Goal: Task Accomplishment & Management: Manage account settings

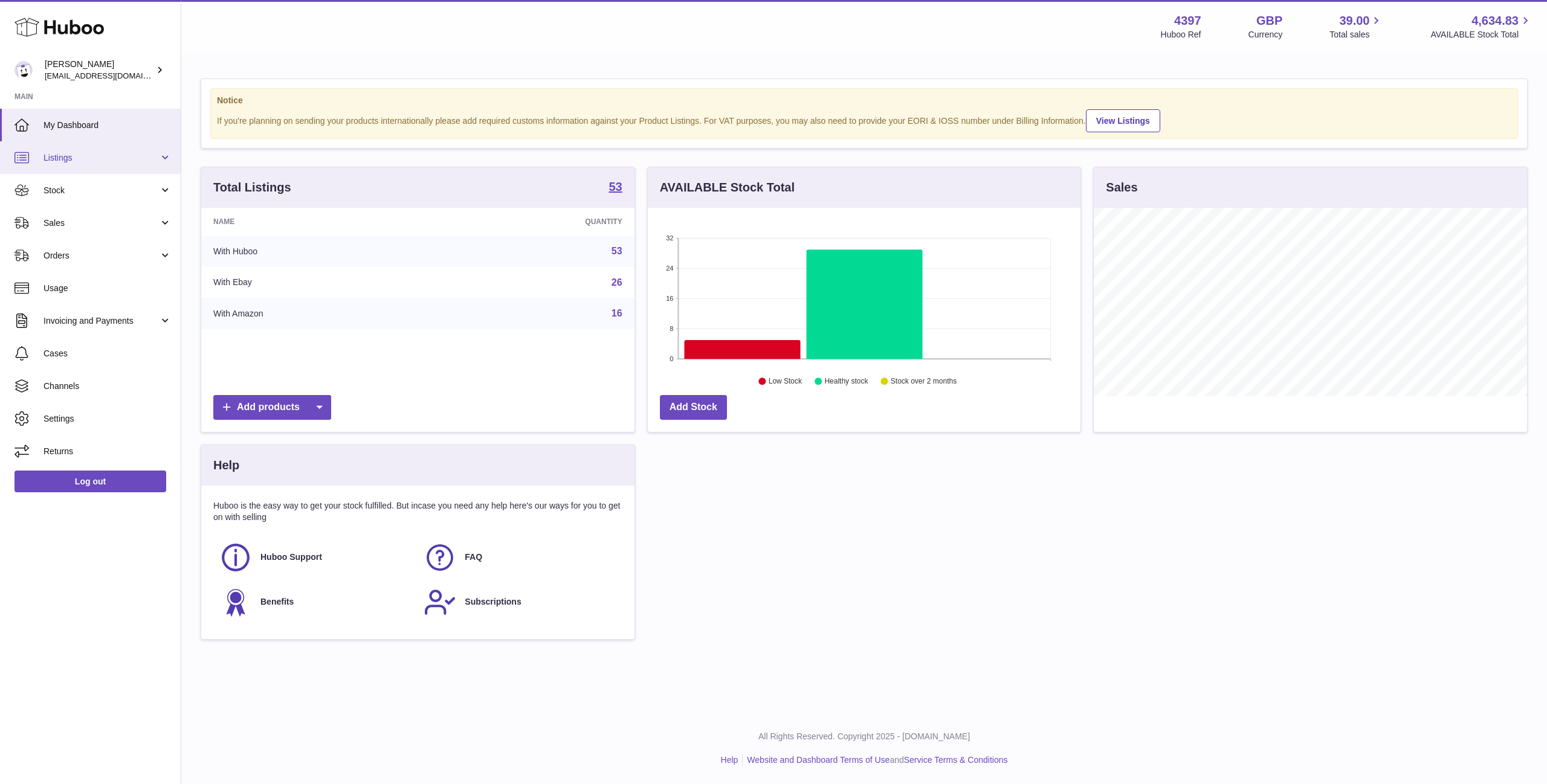
scroll to position [189, 433]
click at [56, 192] on span "Stock" at bounding box center [101, 190] width 116 height 11
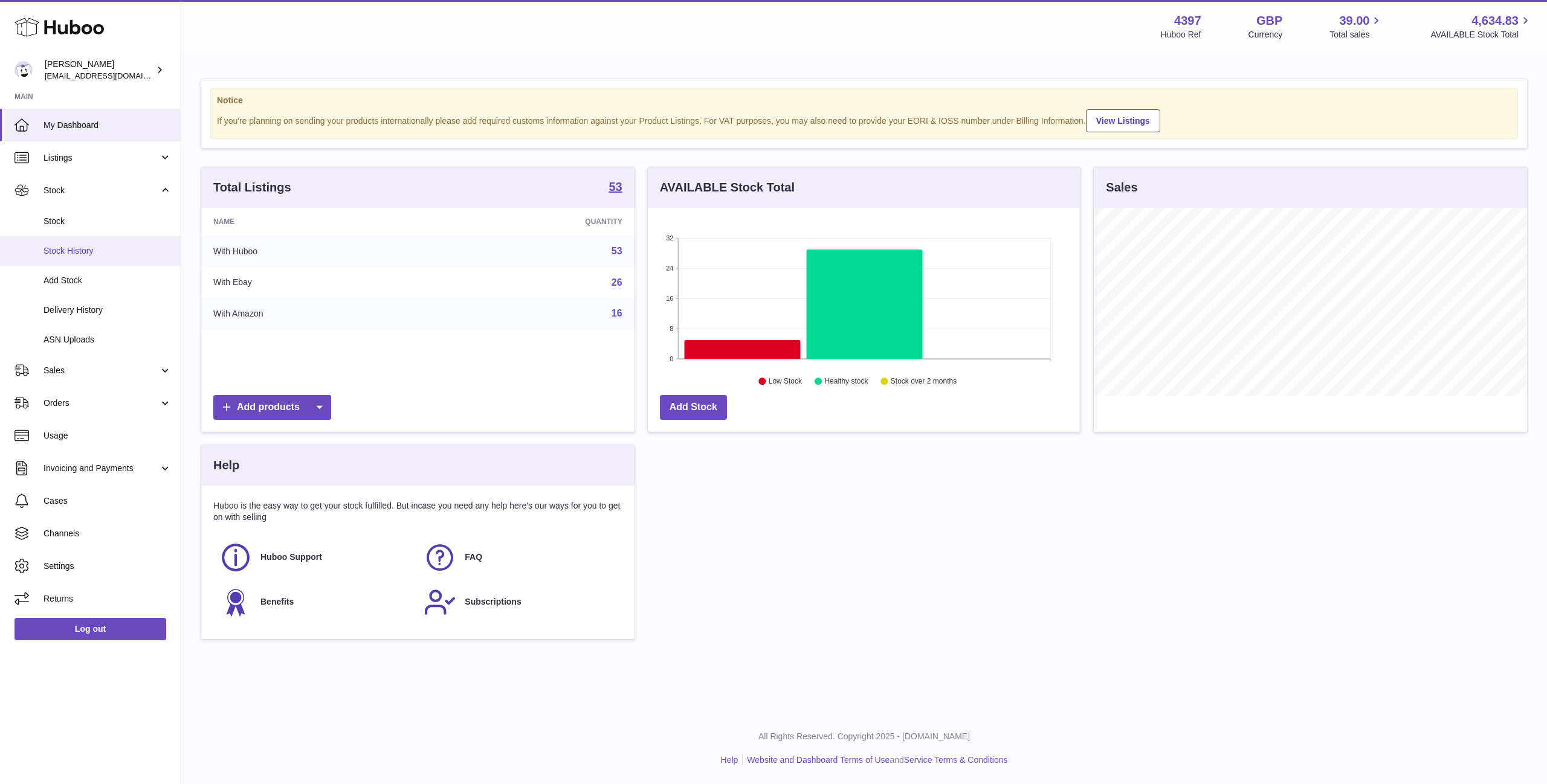
click at [78, 253] on span "Stock History" at bounding box center [108, 251] width 128 height 11
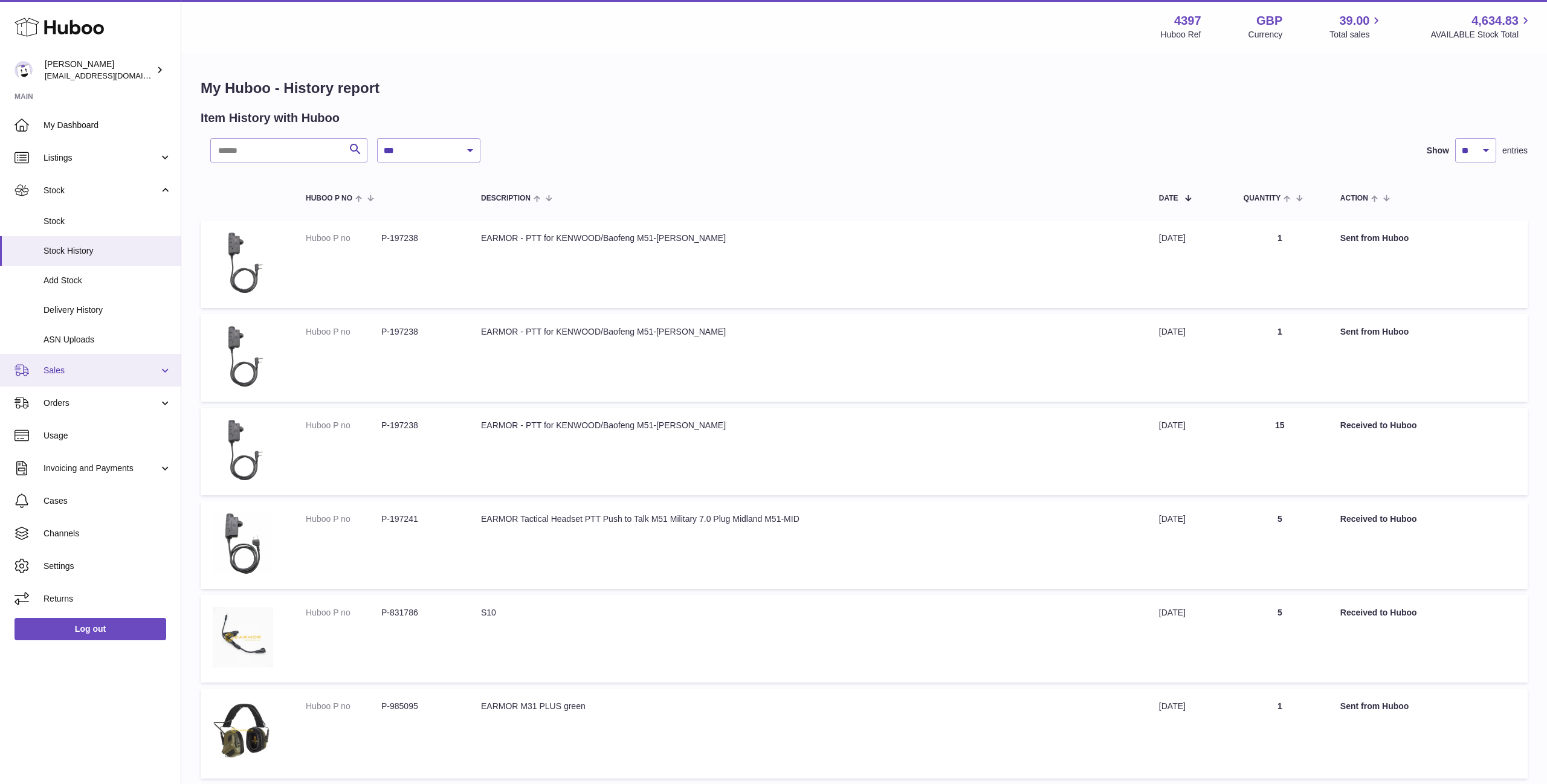
click at [85, 357] on link "Sales" at bounding box center [90, 370] width 181 height 32
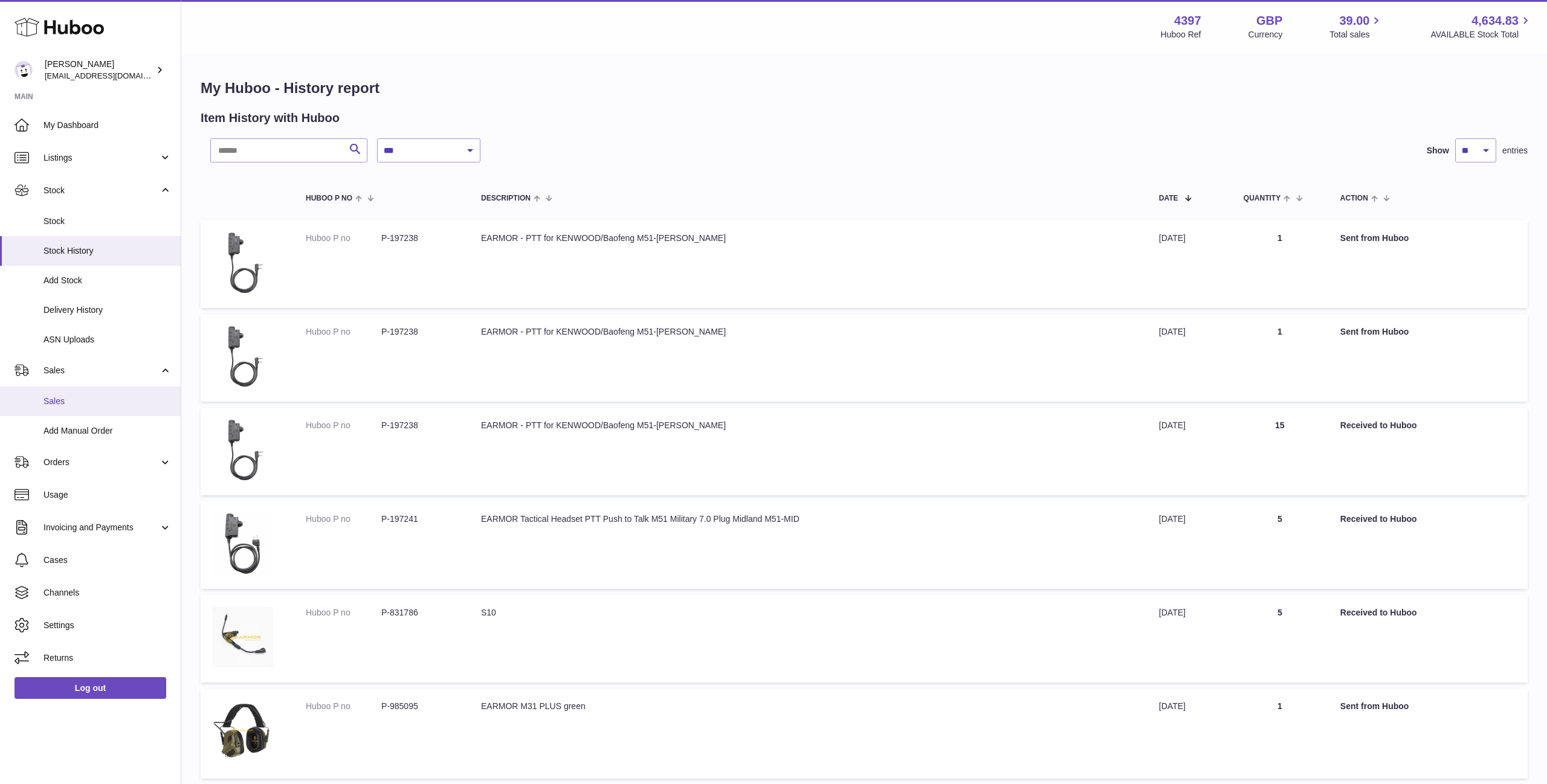
click at [77, 404] on span "Sales" at bounding box center [108, 402] width 128 height 11
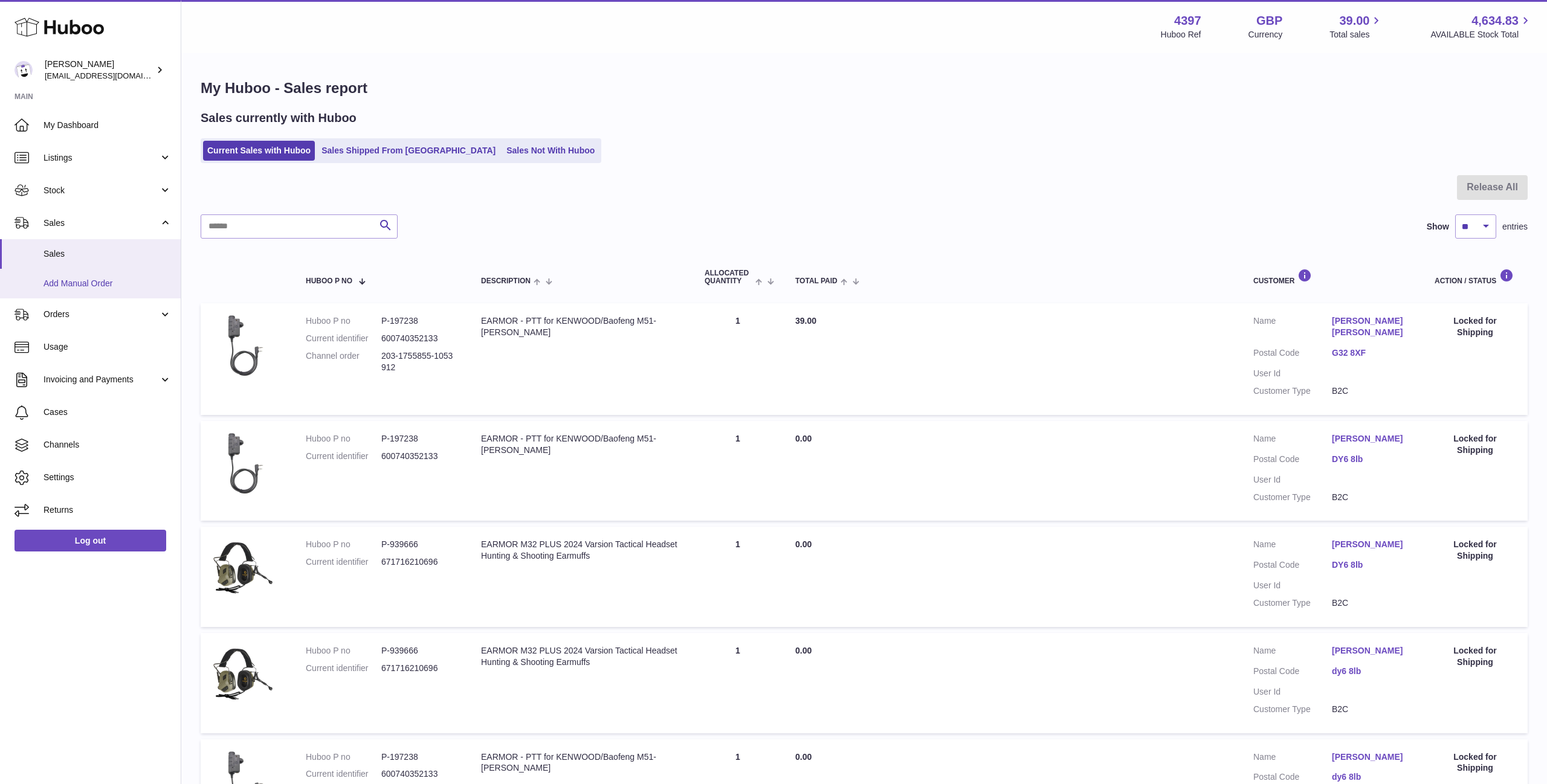
click at [114, 283] on span "Add Manual Order" at bounding box center [108, 283] width 128 height 11
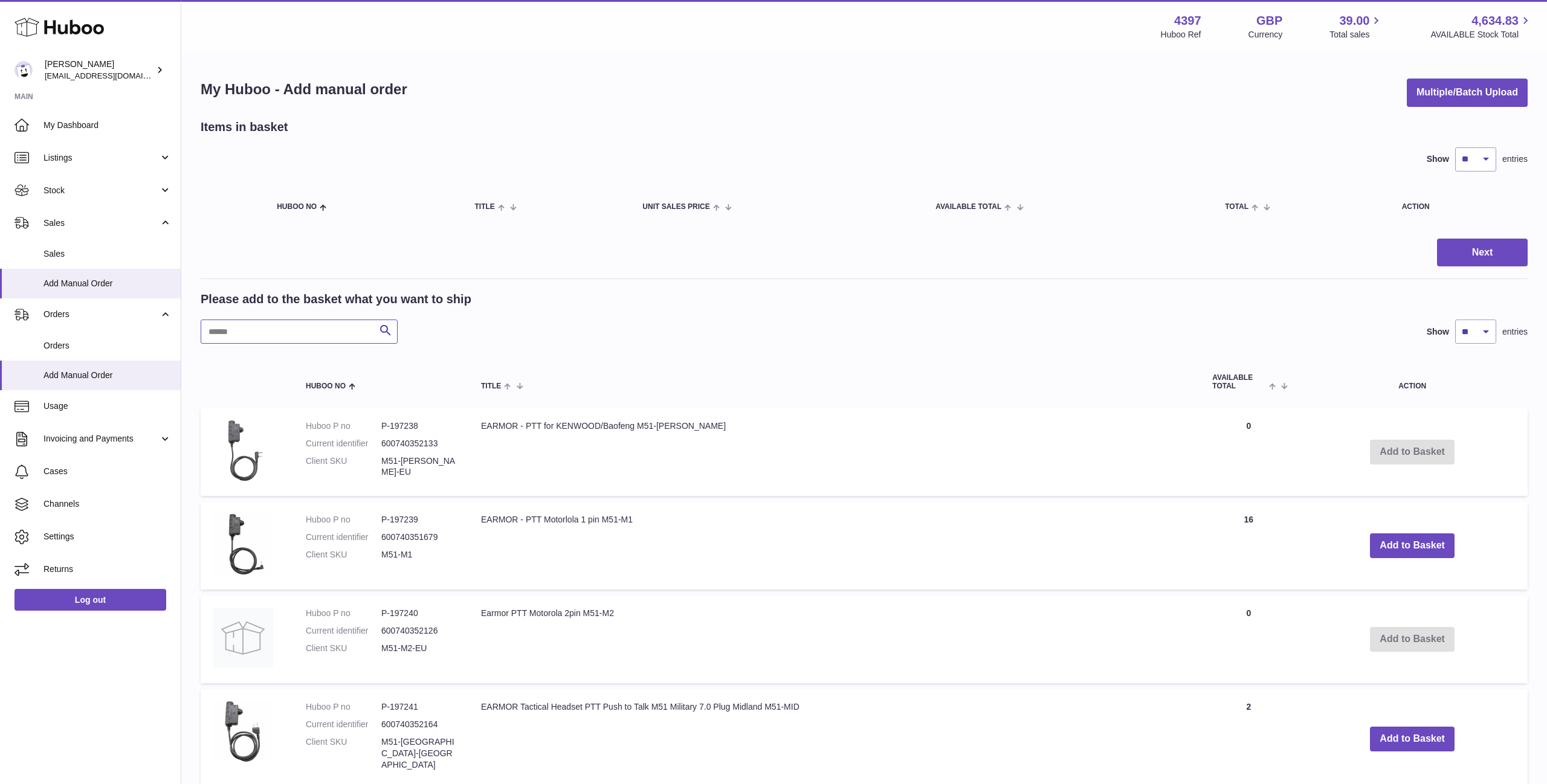
click at [303, 342] on input "text" at bounding box center [299, 332] width 197 height 24
type input "*******"
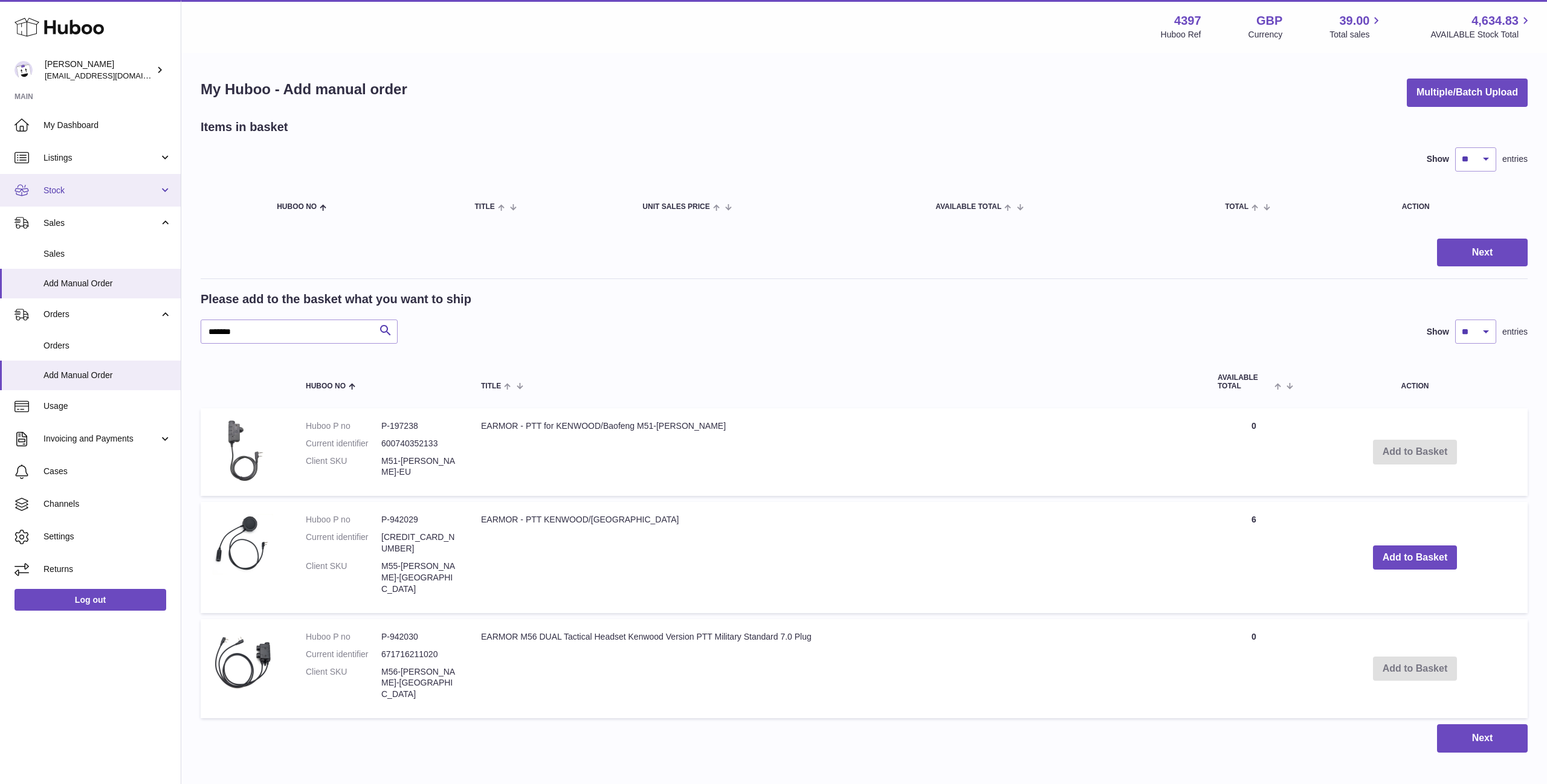
click at [73, 186] on span "Stock" at bounding box center [101, 190] width 116 height 11
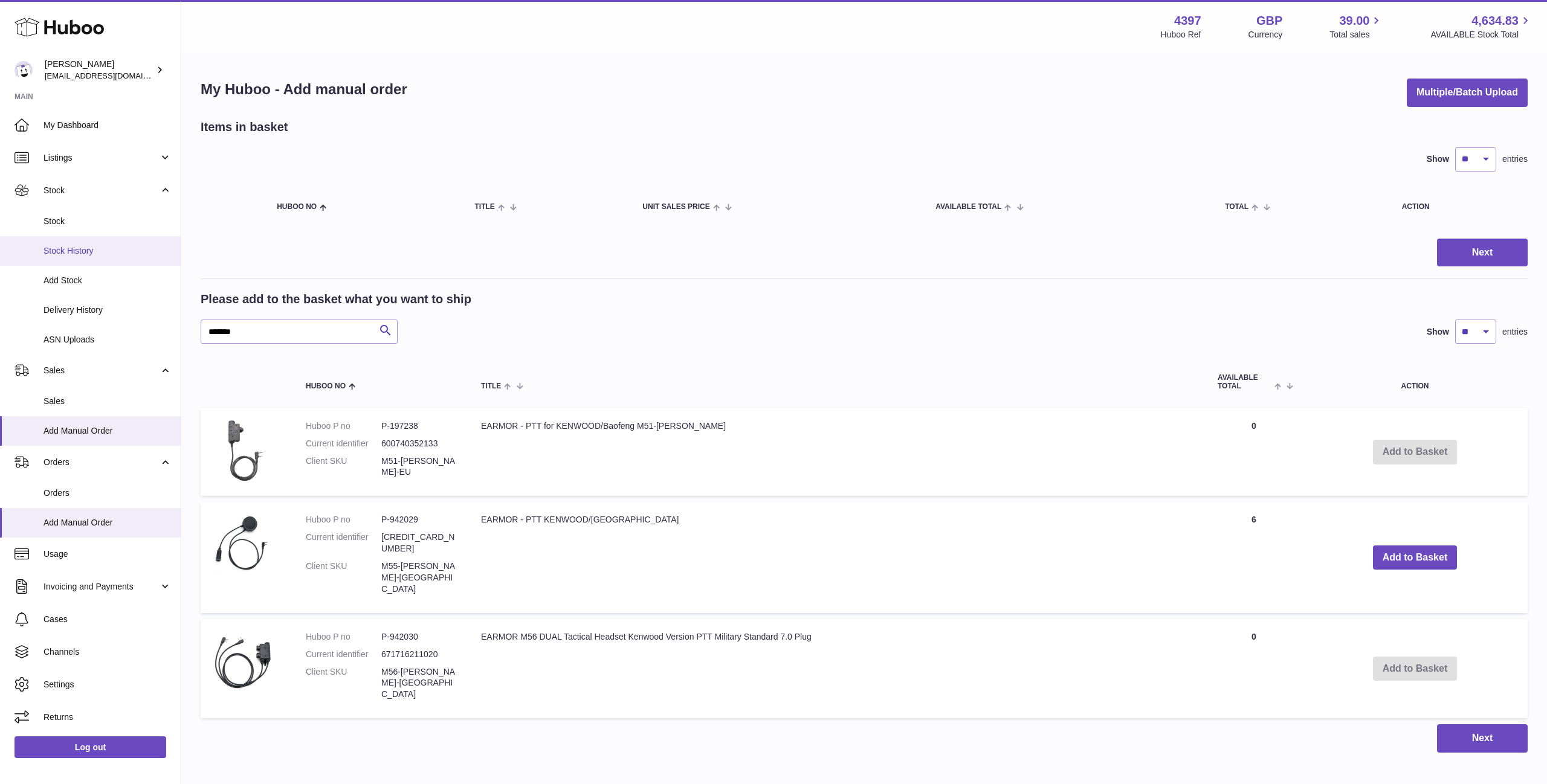
click at [101, 254] on span "Stock History" at bounding box center [108, 251] width 128 height 11
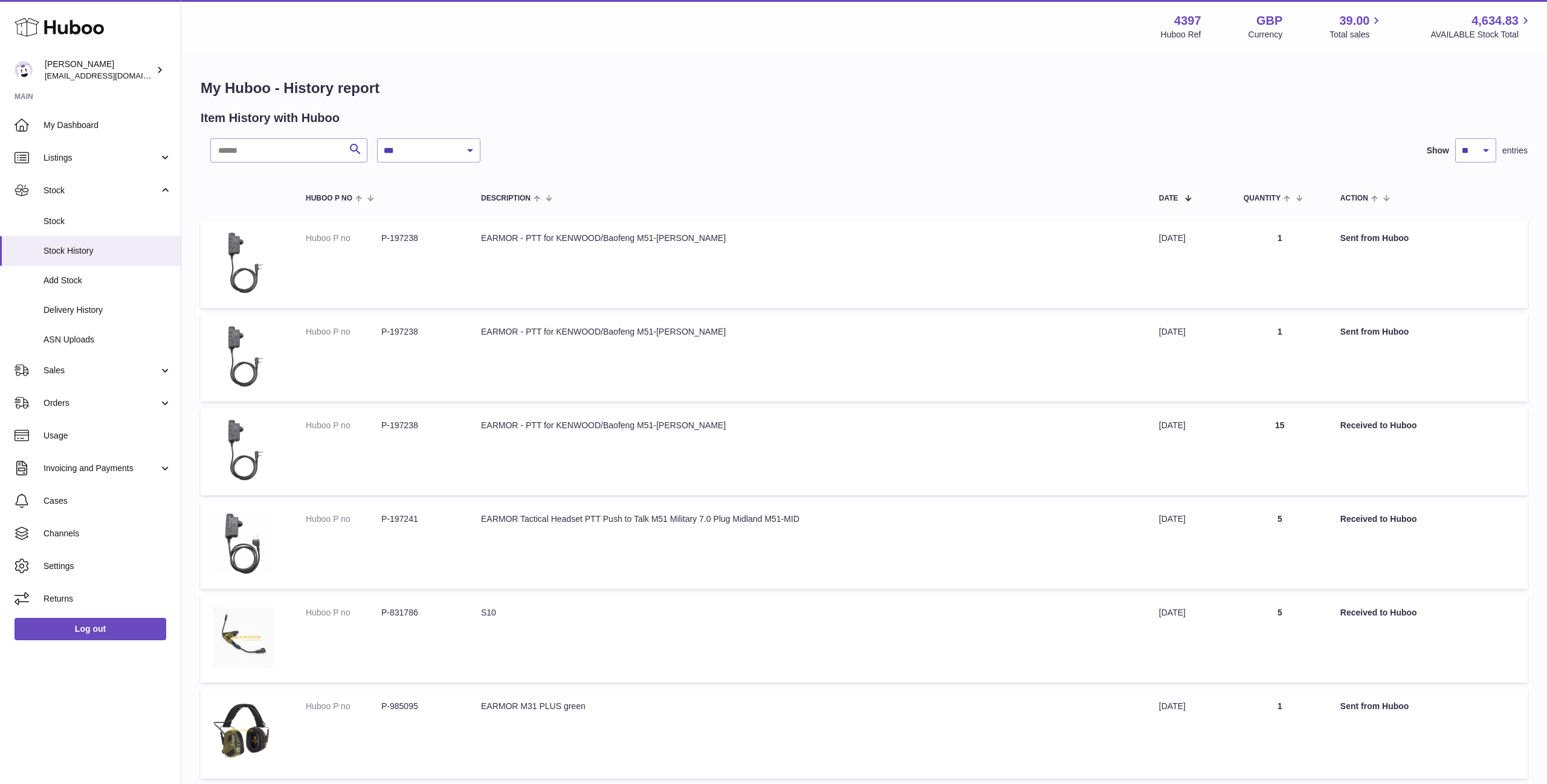
click at [408, 431] on dd "P-197238" at bounding box center [419, 426] width 75 height 11
click at [577, 429] on td "Description EARMOR - PTT for [GEOGRAPHIC_DATA]/Baofeng M51-[PERSON_NAME]" at bounding box center [808, 452] width 678 height 87
click at [404, 424] on dd "P-197238" at bounding box center [419, 426] width 75 height 11
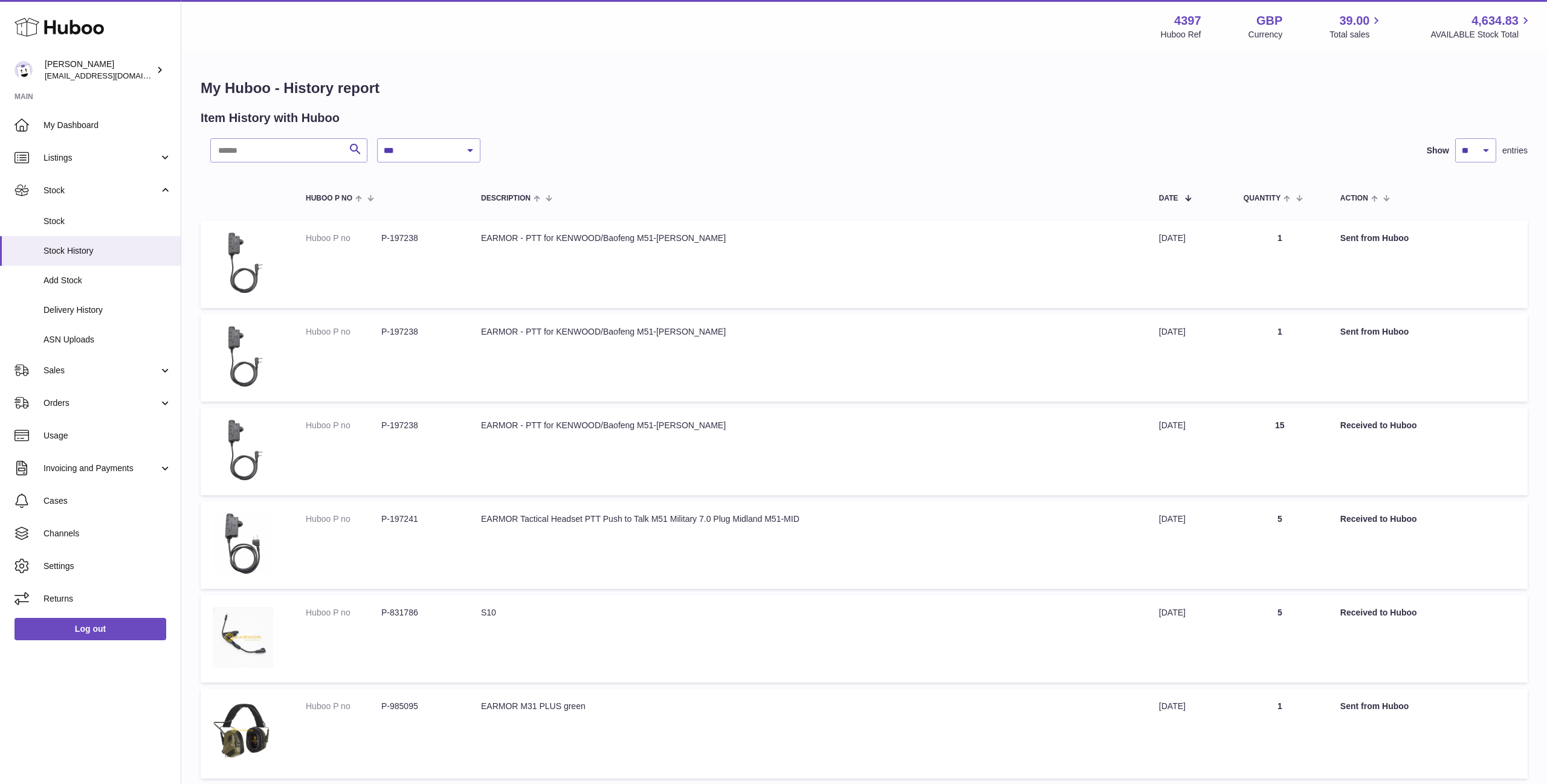
click at [391, 425] on dd "P-197238" at bounding box center [419, 426] width 75 height 11
copy dd "197238"
click at [86, 285] on span "Add Stock" at bounding box center [108, 280] width 128 height 11
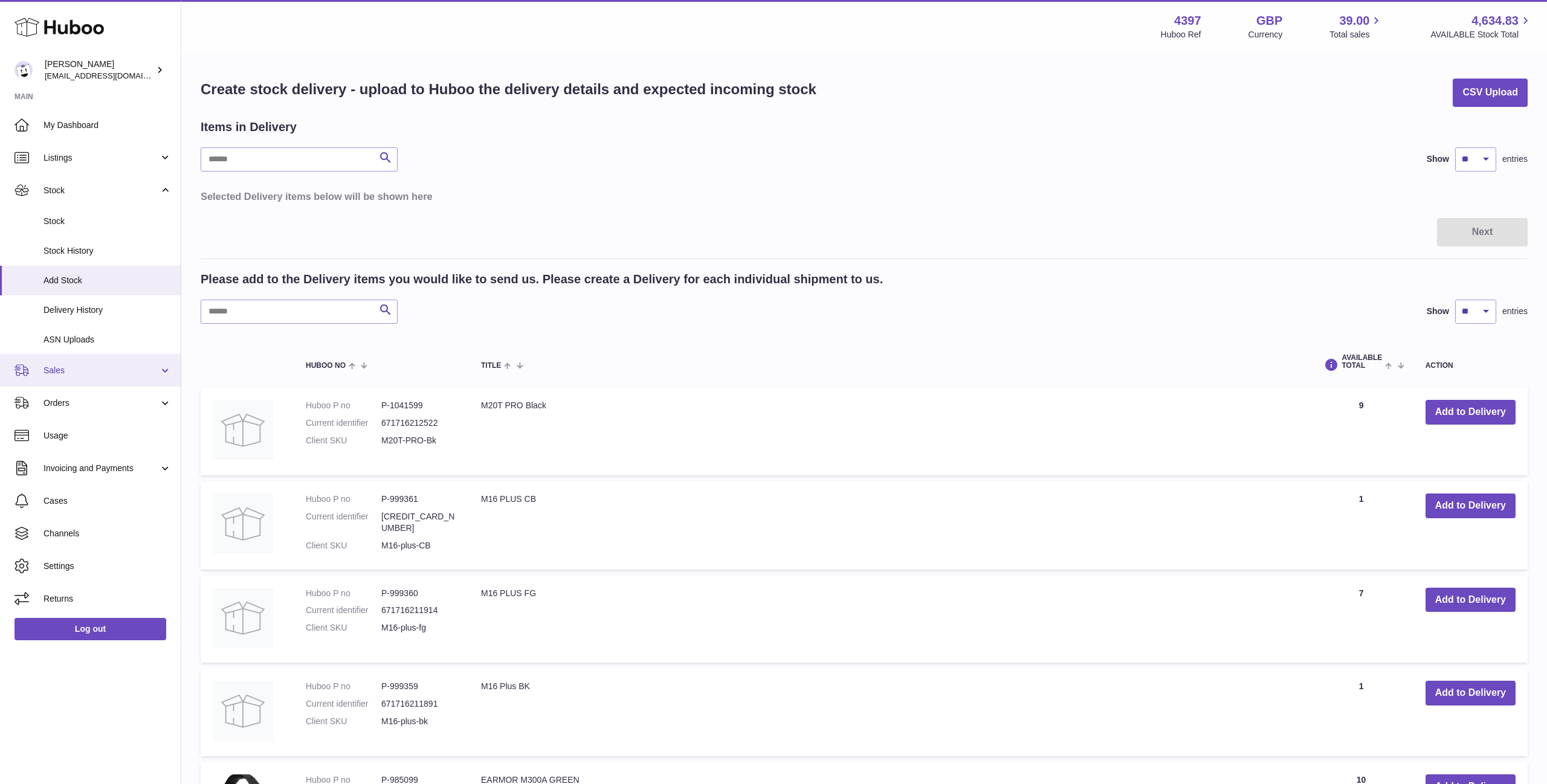
click at [74, 377] on link "Sales" at bounding box center [90, 370] width 181 height 32
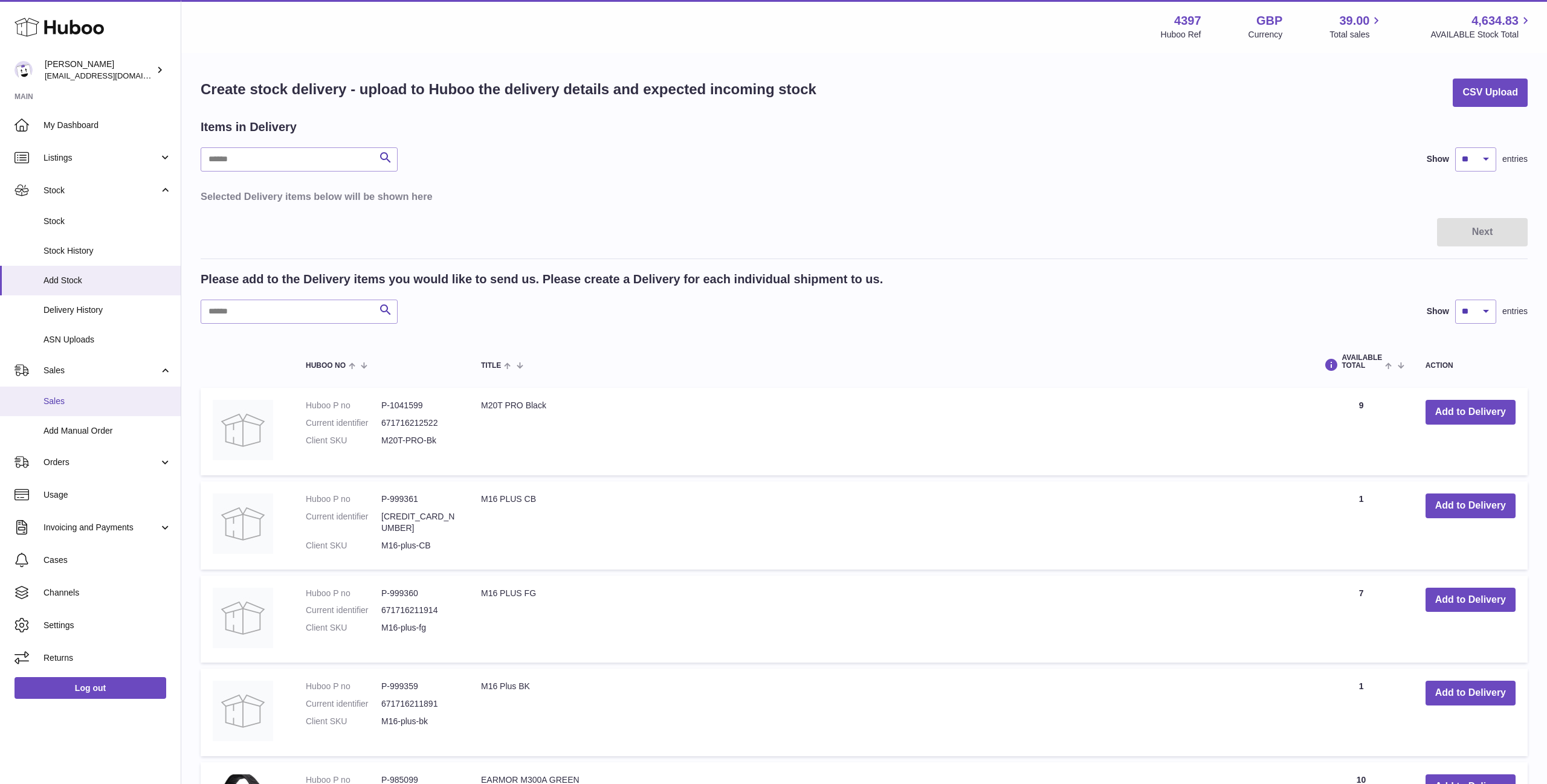
click at [74, 406] on span "Sales" at bounding box center [108, 402] width 128 height 11
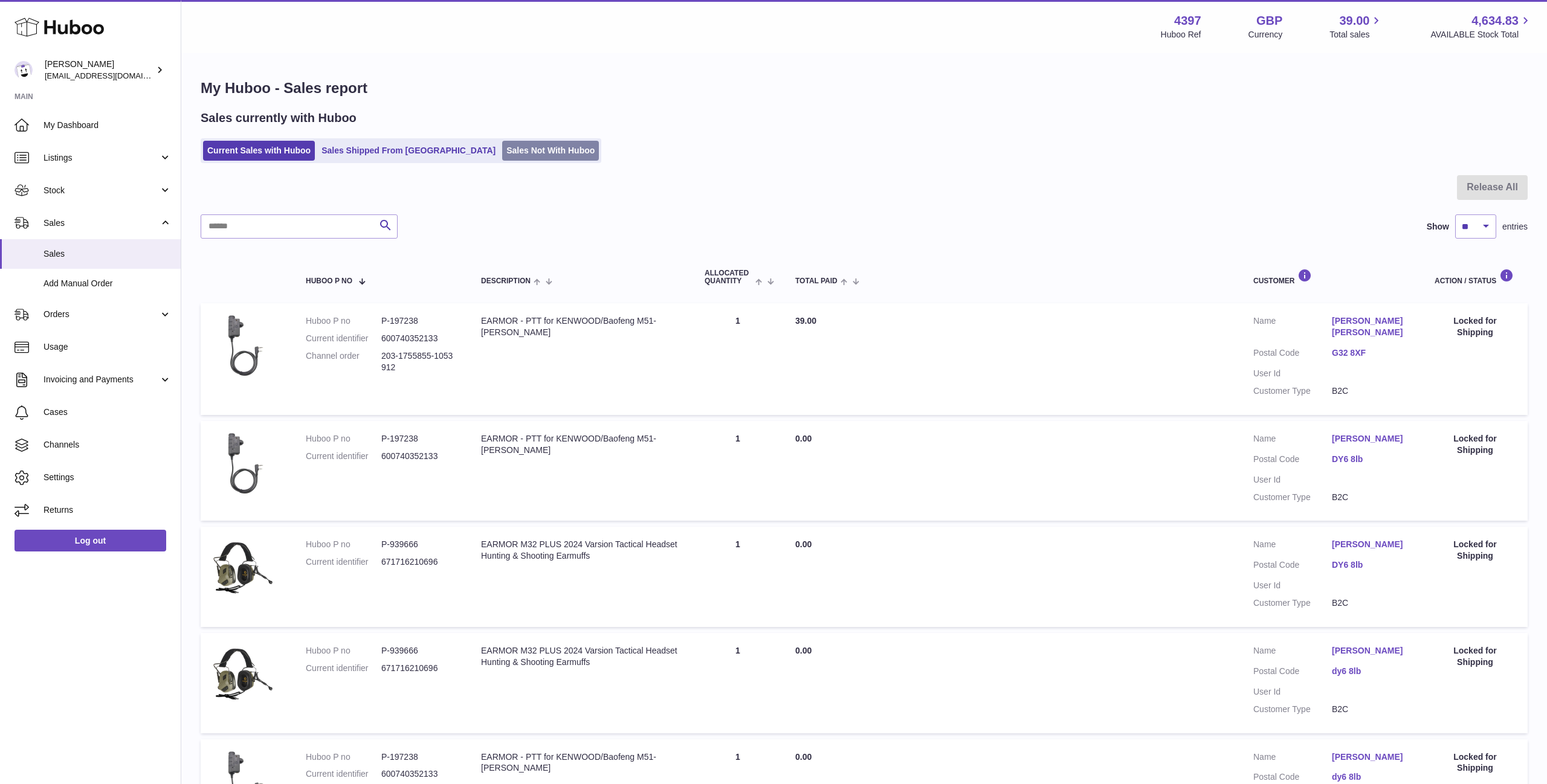
click at [502, 150] on link "Sales Not With Huboo" at bounding box center [550, 151] width 96 height 20
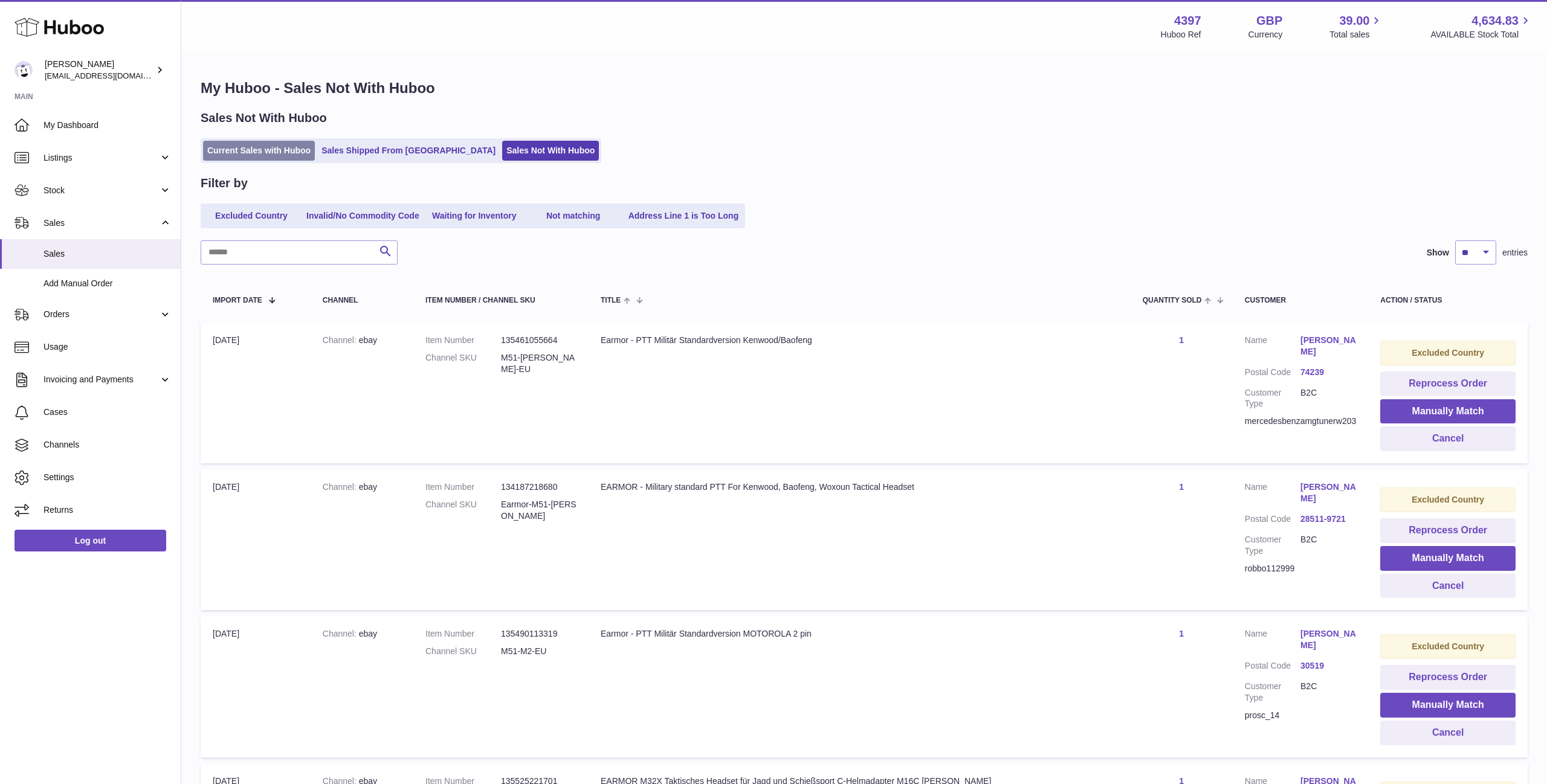
click at [247, 149] on link "Current Sales with Huboo" at bounding box center [259, 151] width 112 height 20
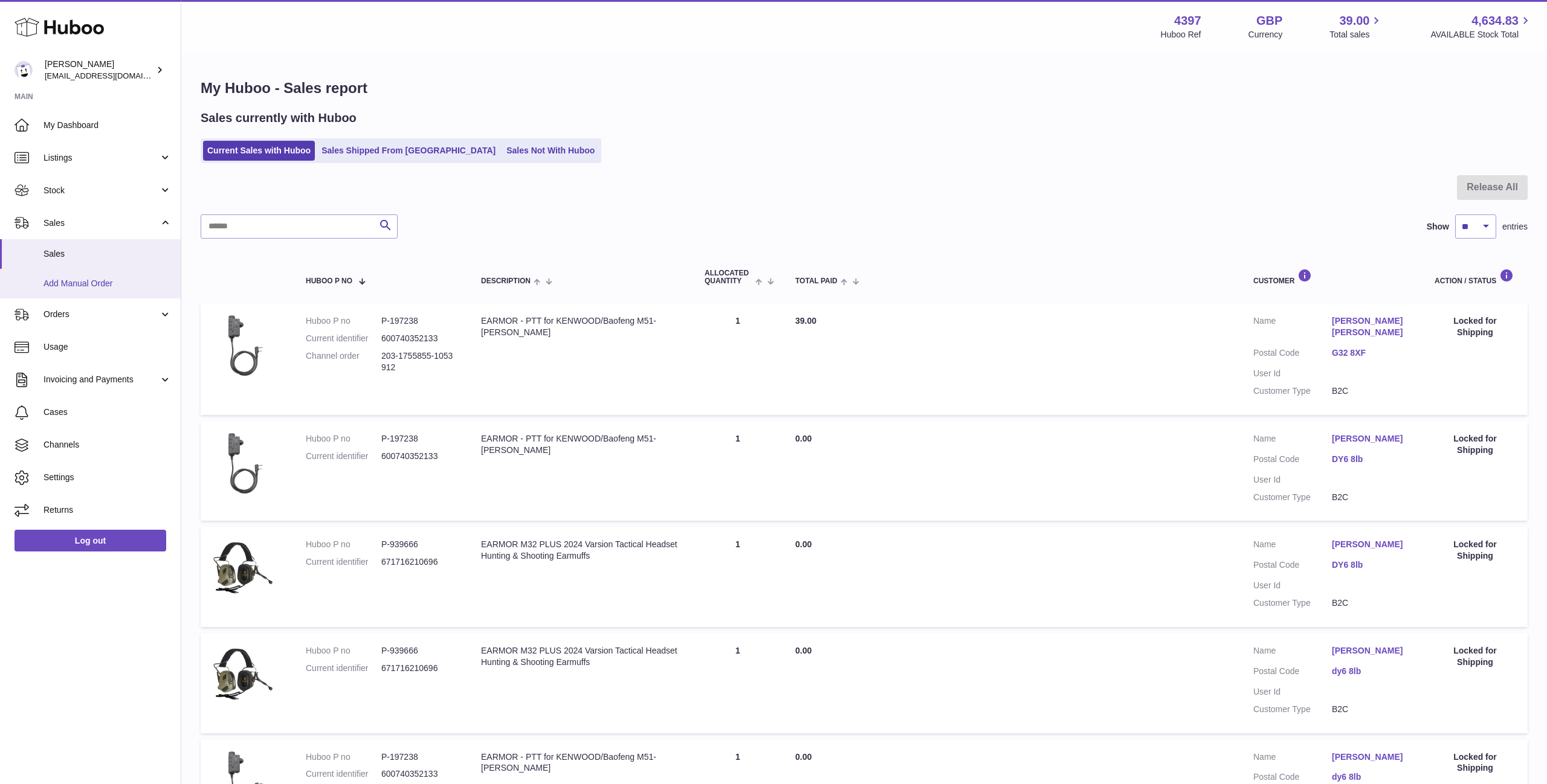
click at [119, 292] on link "Add Manual Order" at bounding box center [90, 283] width 181 height 30
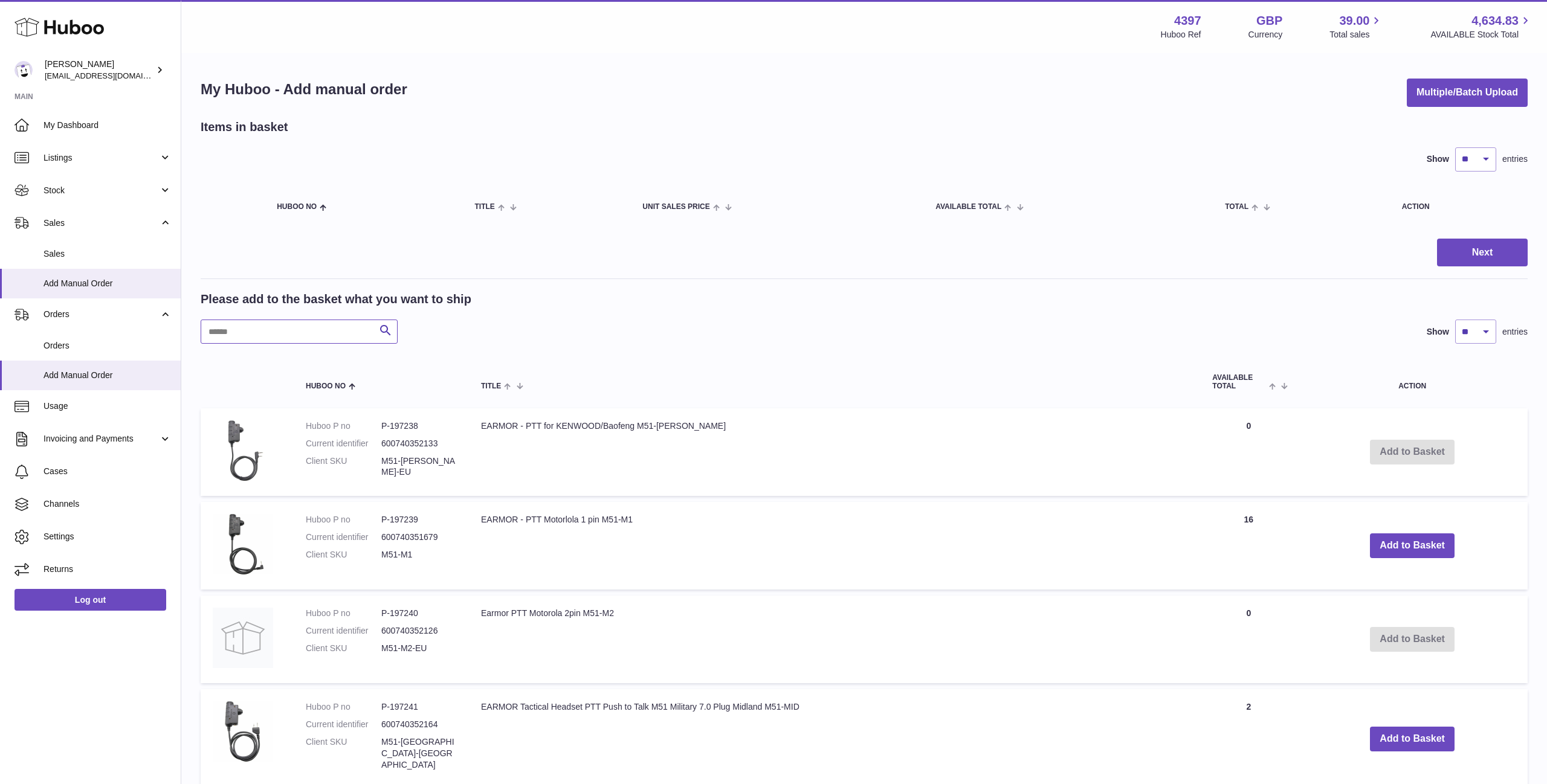
click at [331, 340] on input "text" at bounding box center [299, 332] width 197 height 24
paste input "******"
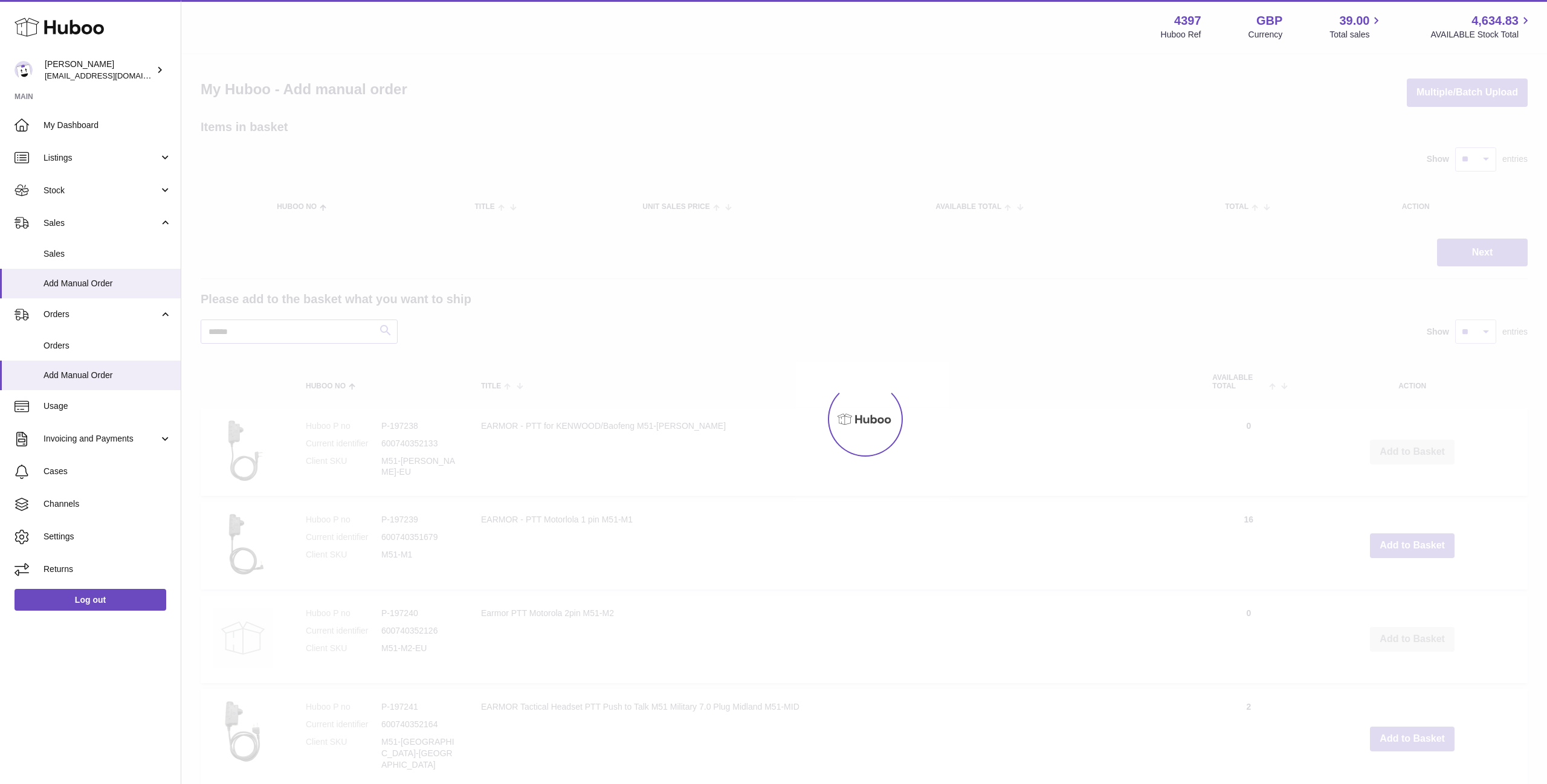
type input "******"
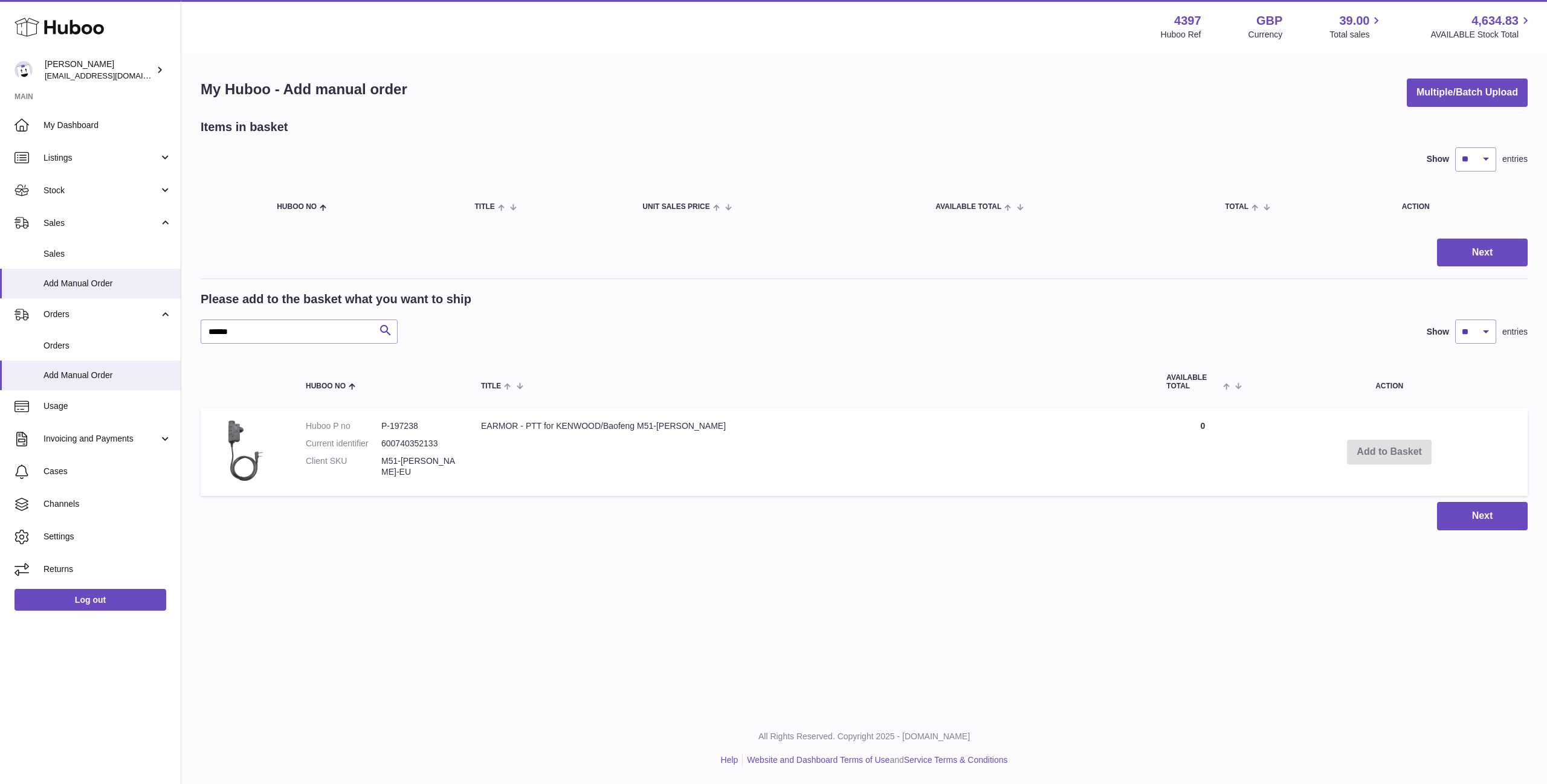
click at [1346, 468] on td "Add to Basket" at bounding box center [1389, 452] width 277 height 88
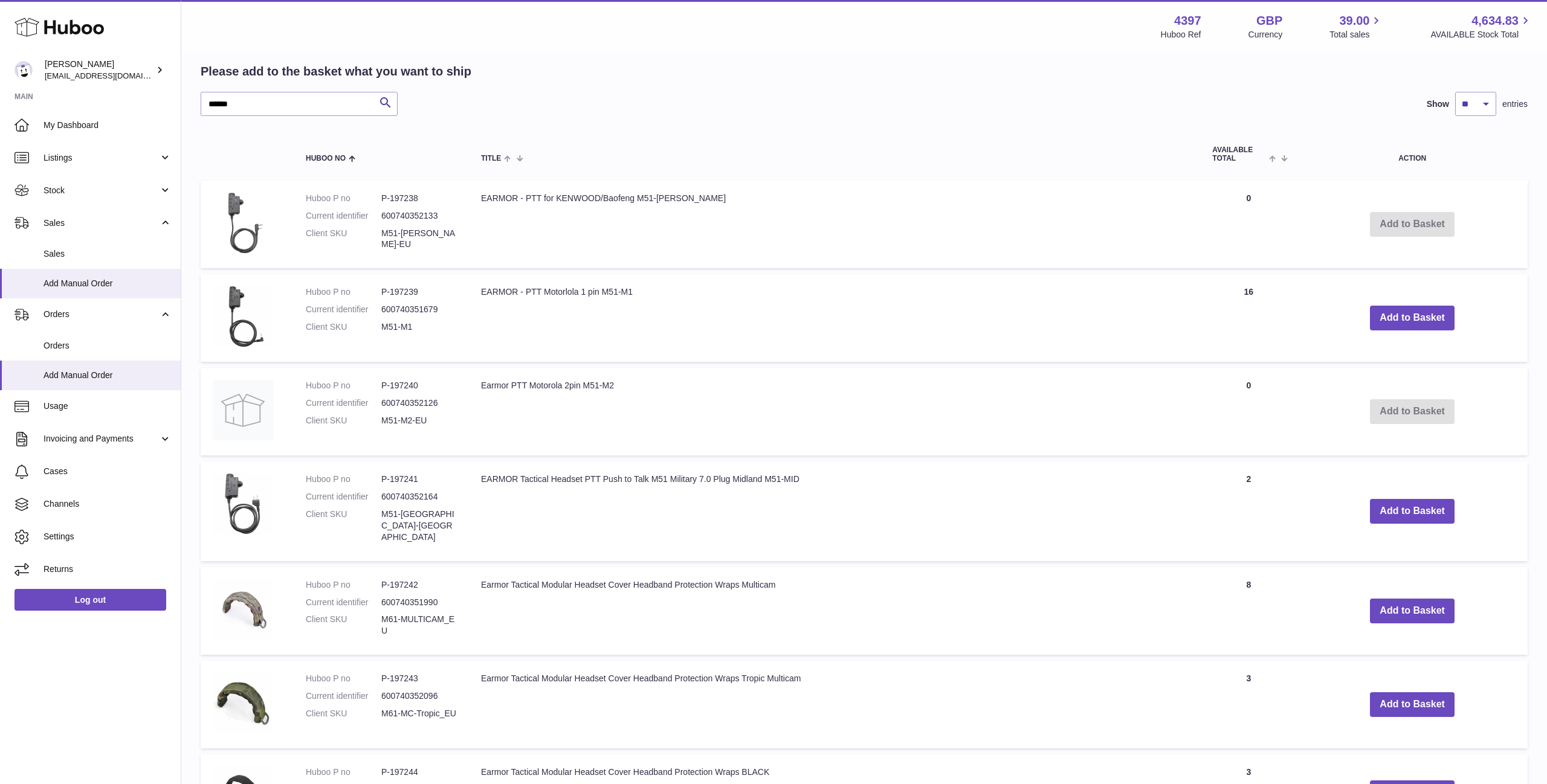
scroll to position [225, 0]
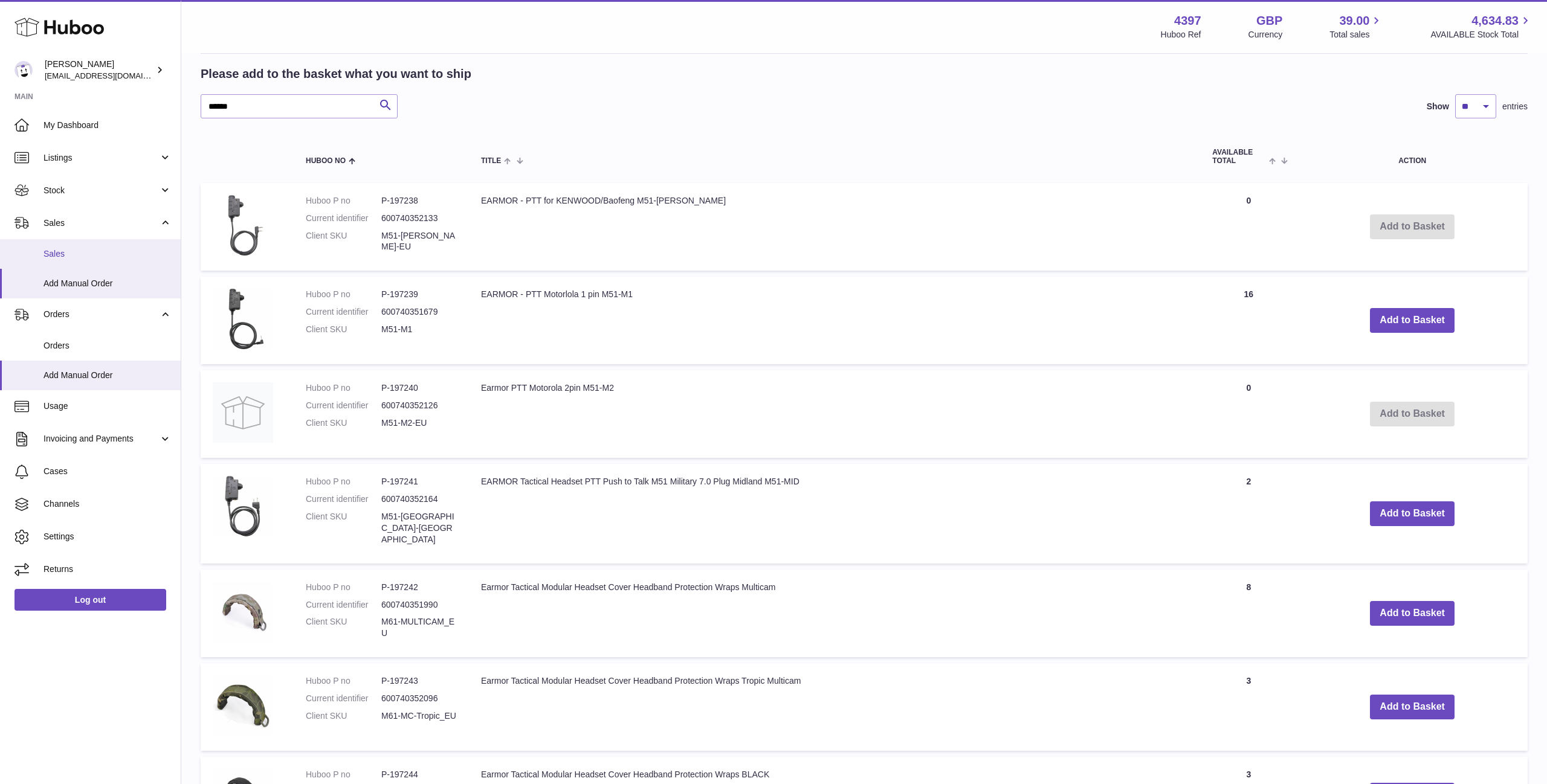
click at [101, 247] on link "Sales" at bounding box center [90, 254] width 181 height 30
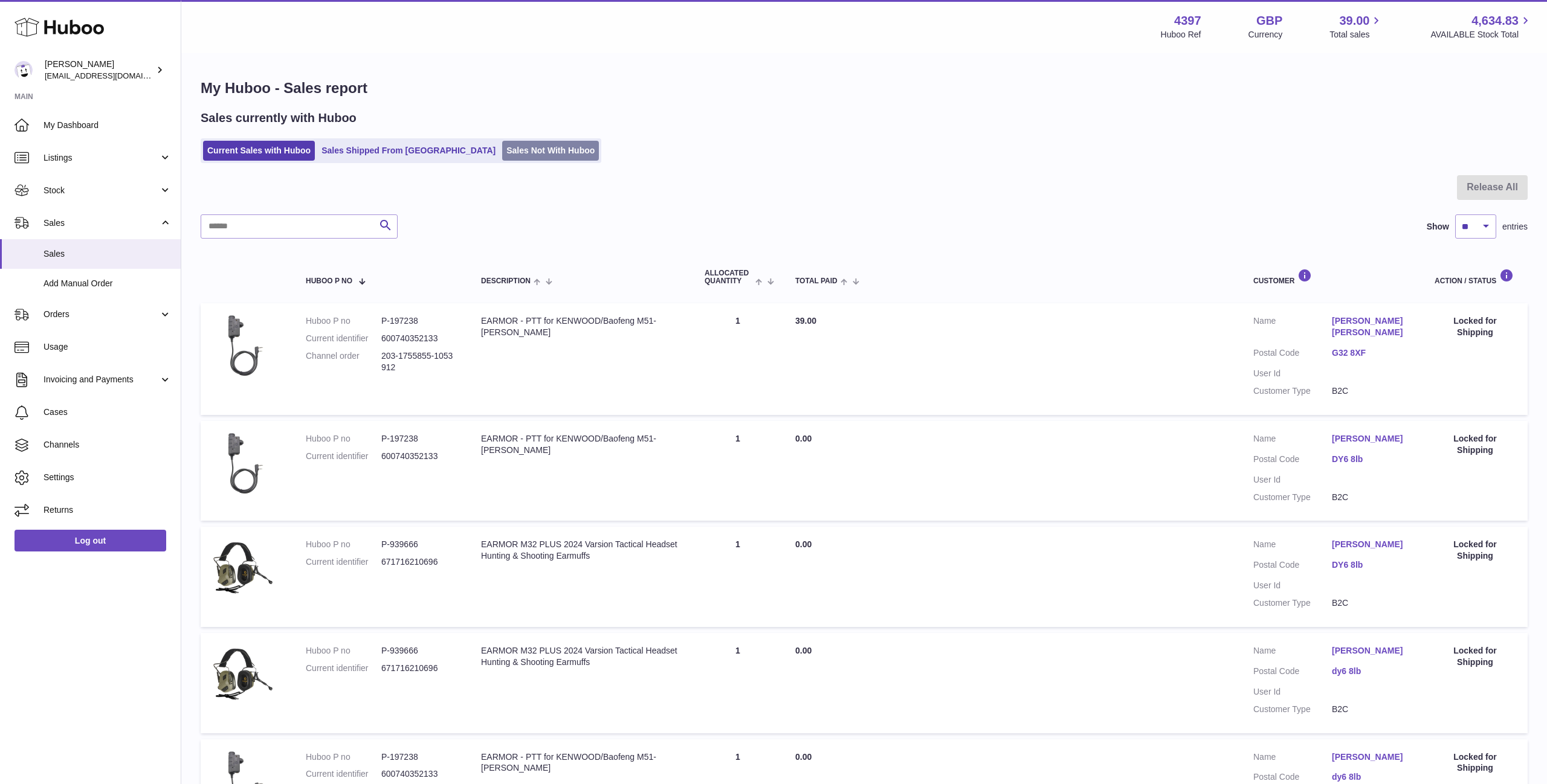
click at [522, 151] on link "Sales Not With Huboo" at bounding box center [550, 151] width 96 height 20
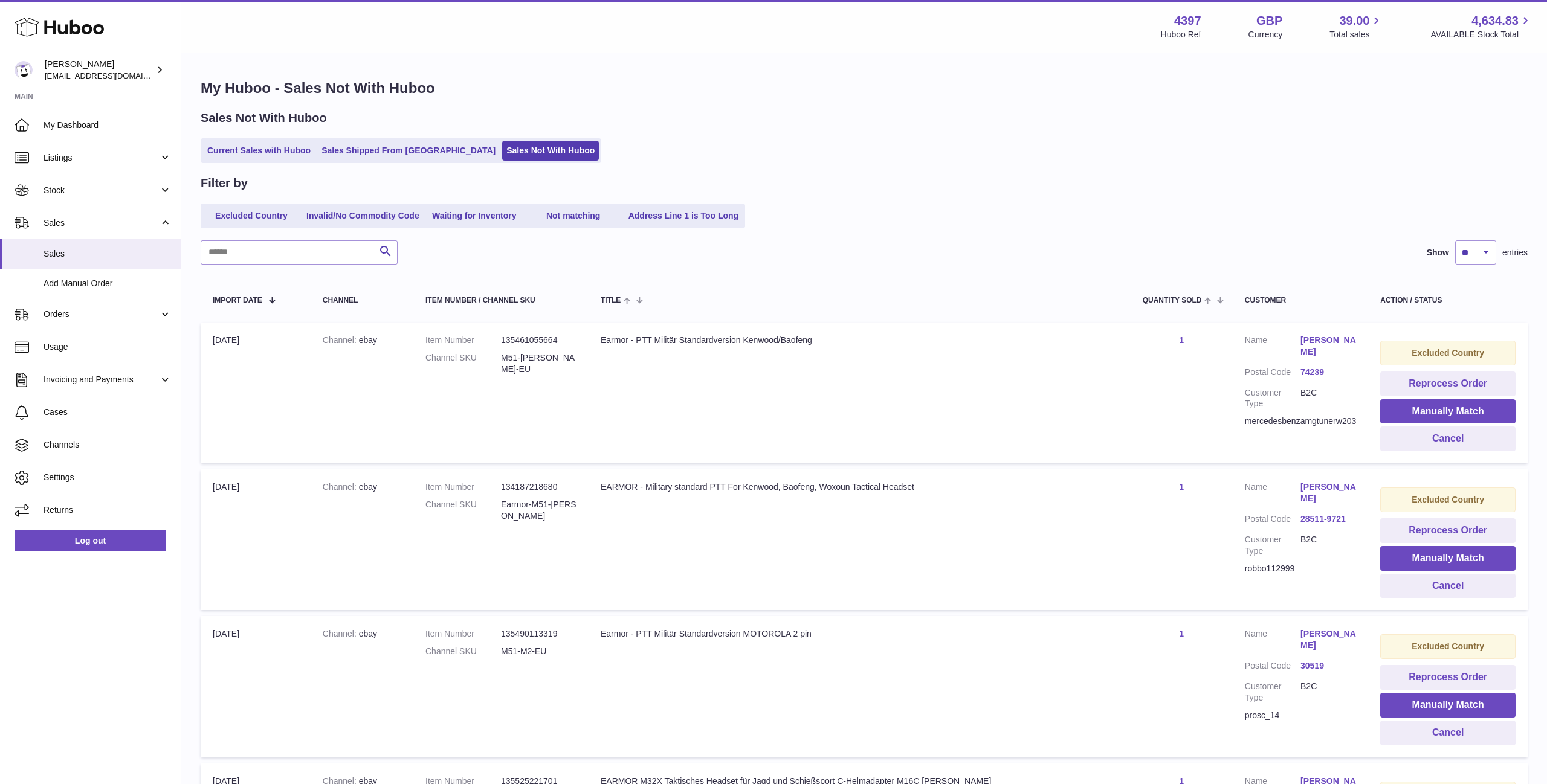
click at [389, 156] on link "Sales Shipped From Huboo" at bounding box center [408, 151] width 182 height 20
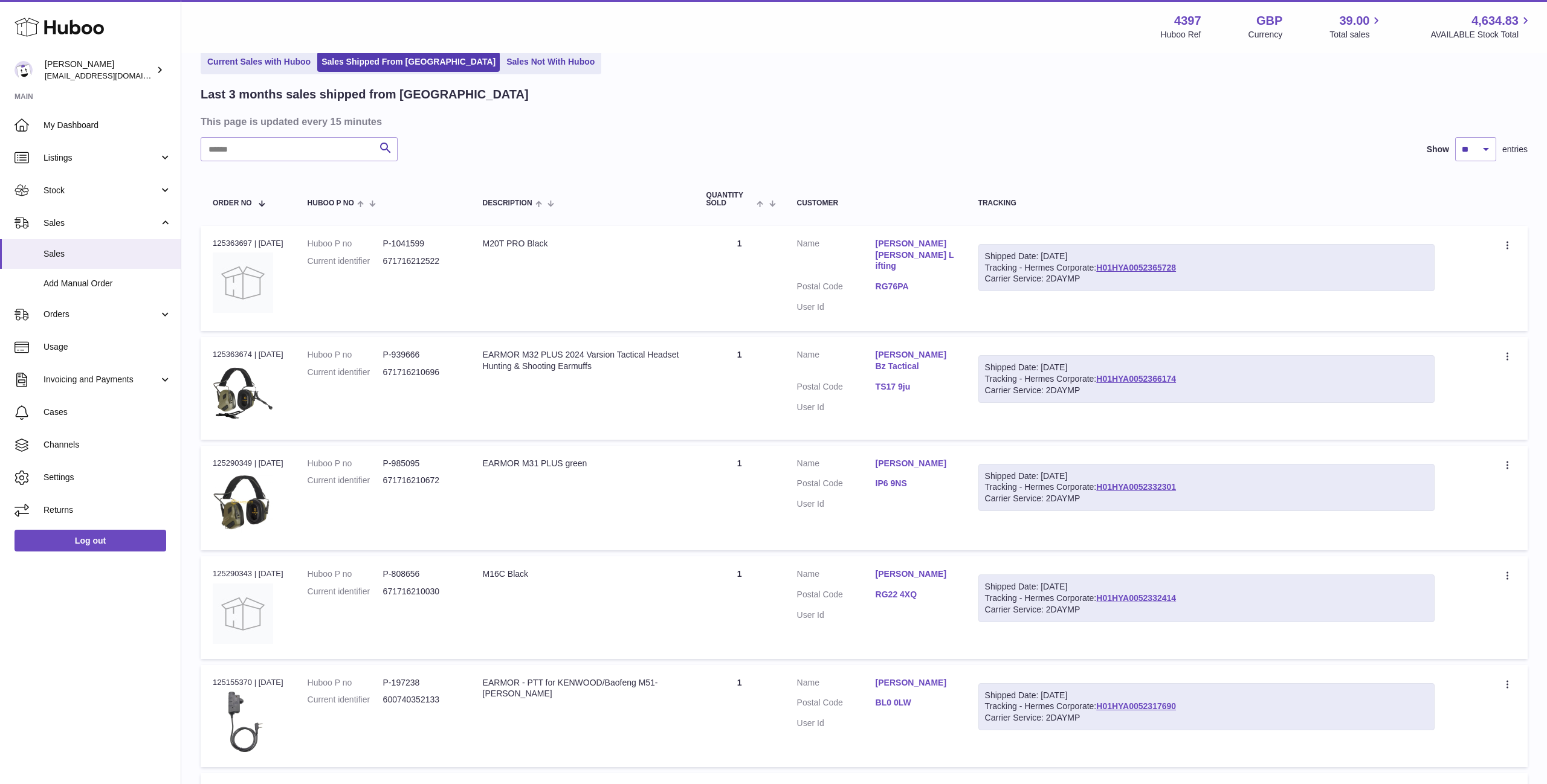
scroll to position [58, 0]
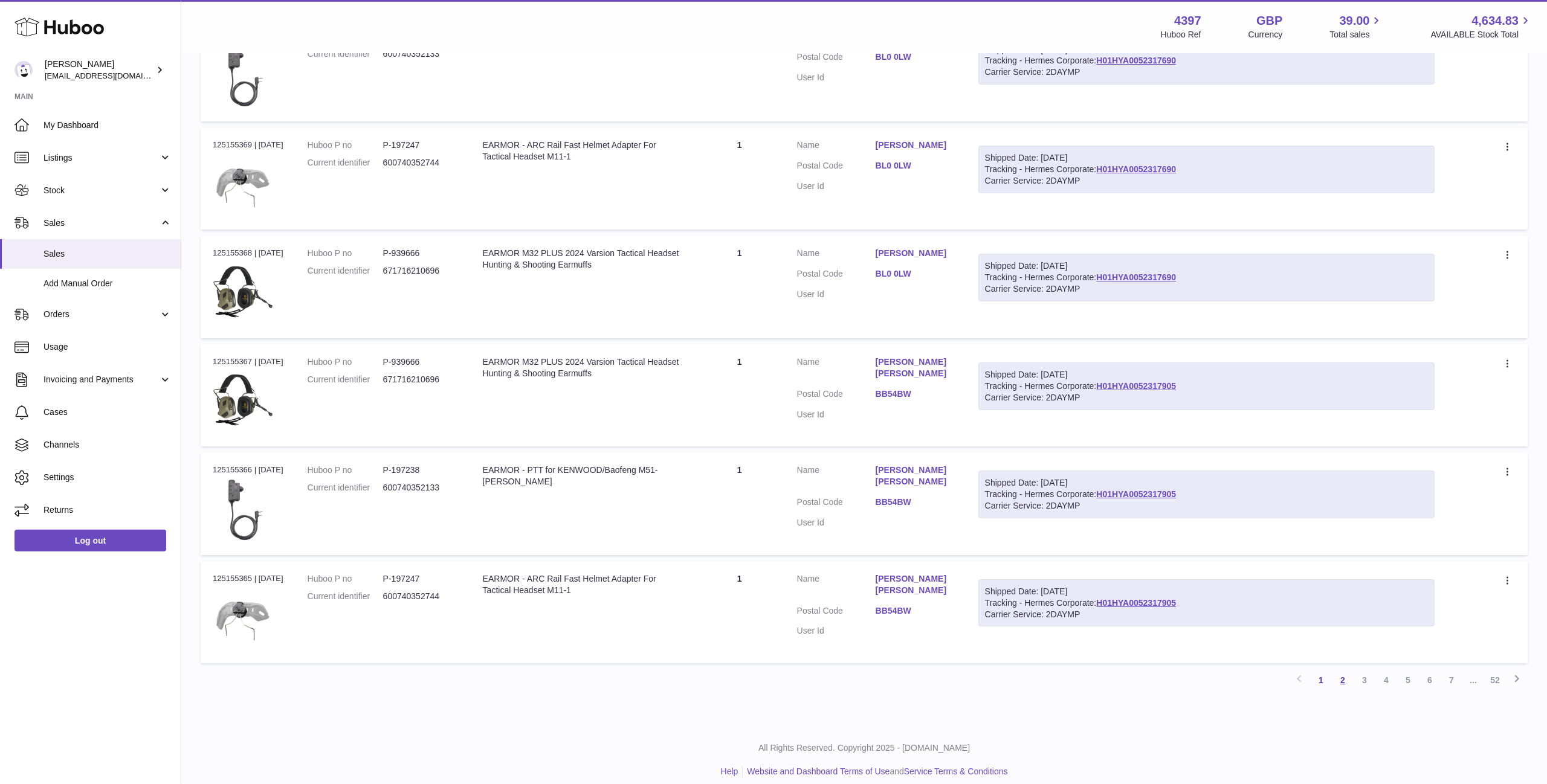
click at [1343, 675] on link "2" at bounding box center [1342, 680] width 22 height 22
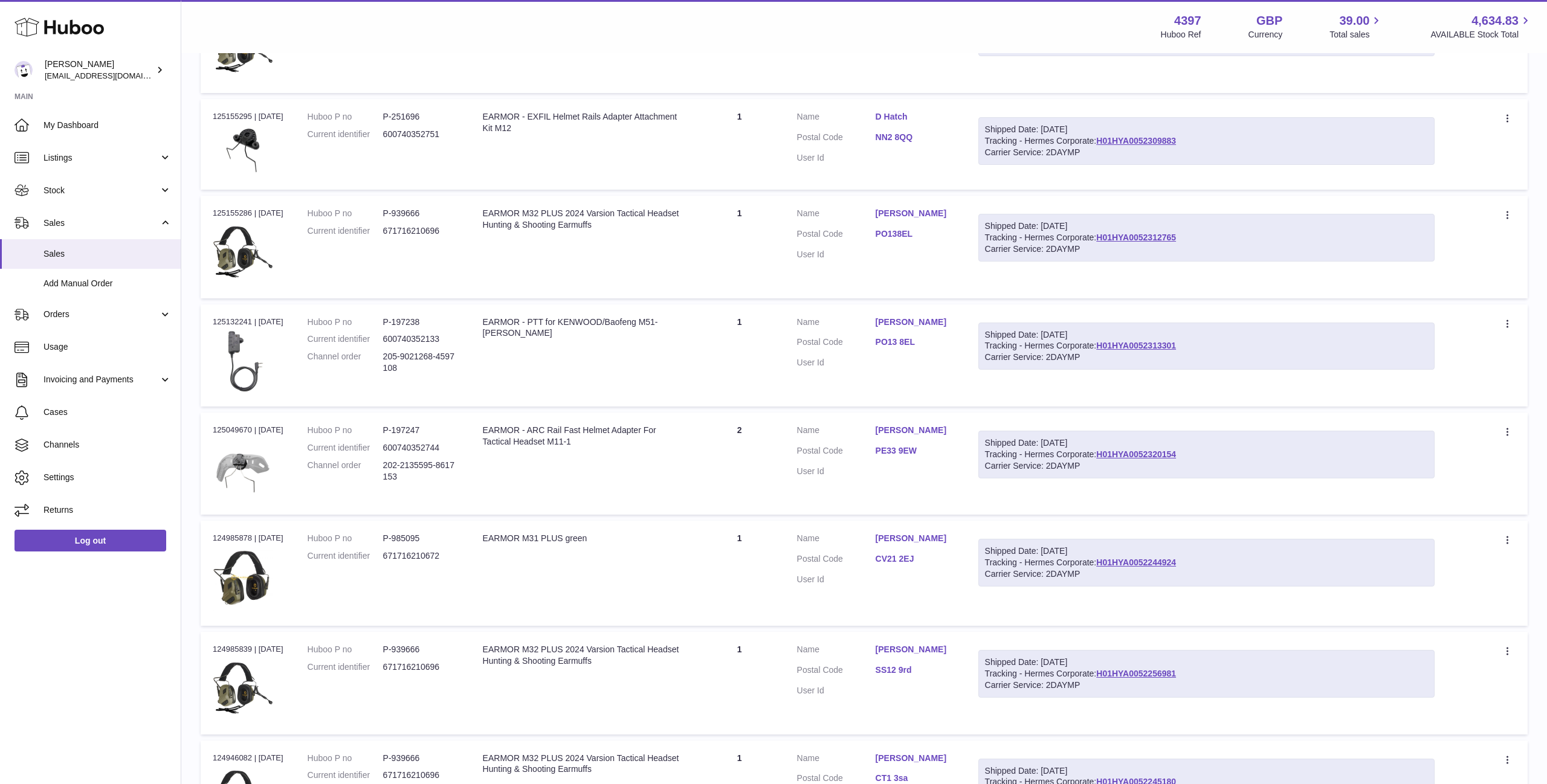
scroll to position [220, 0]
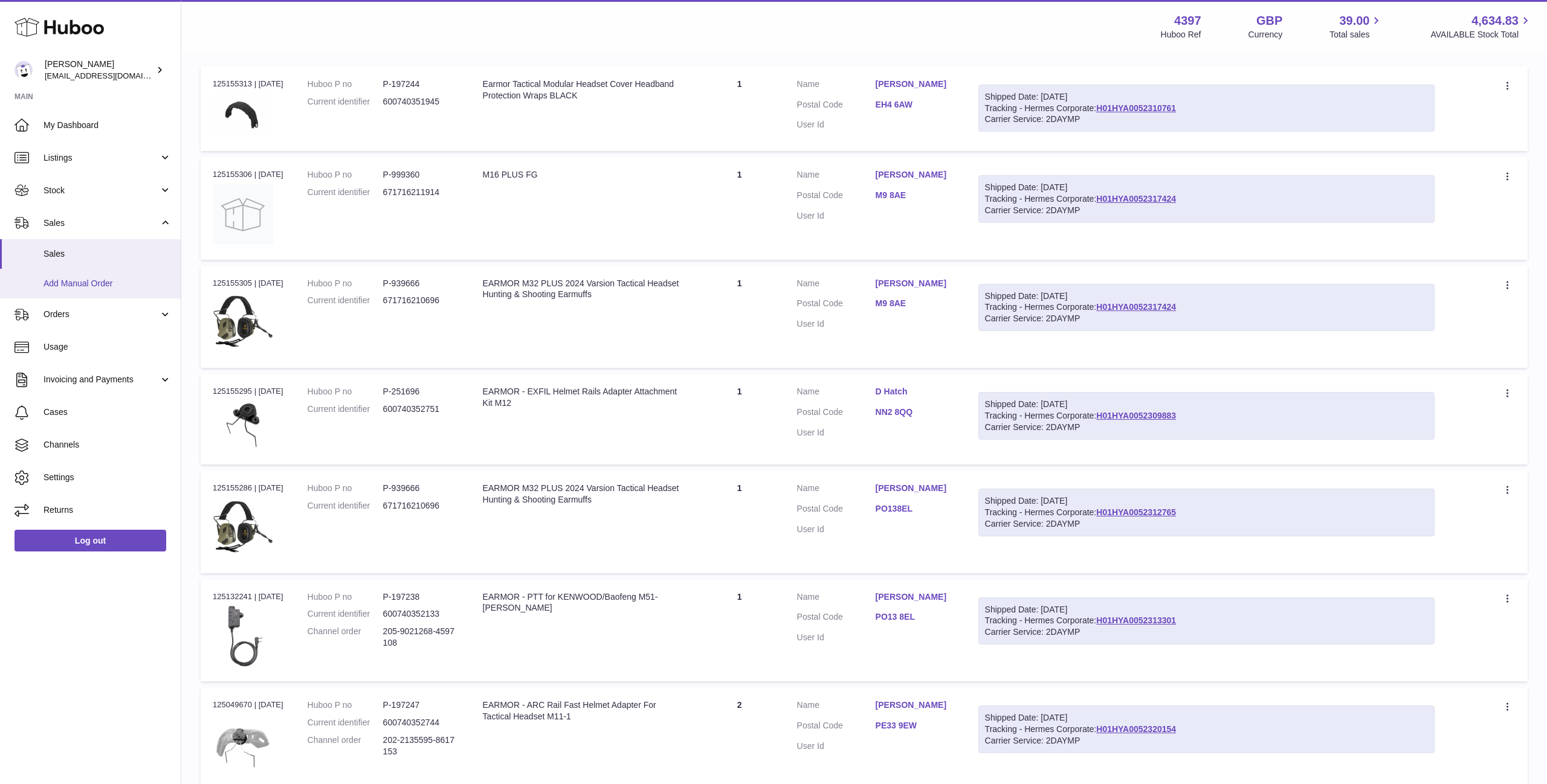
click at [55, 289] on span "Add Manual Order" at bounding box center [108, 283] width 128 height 11
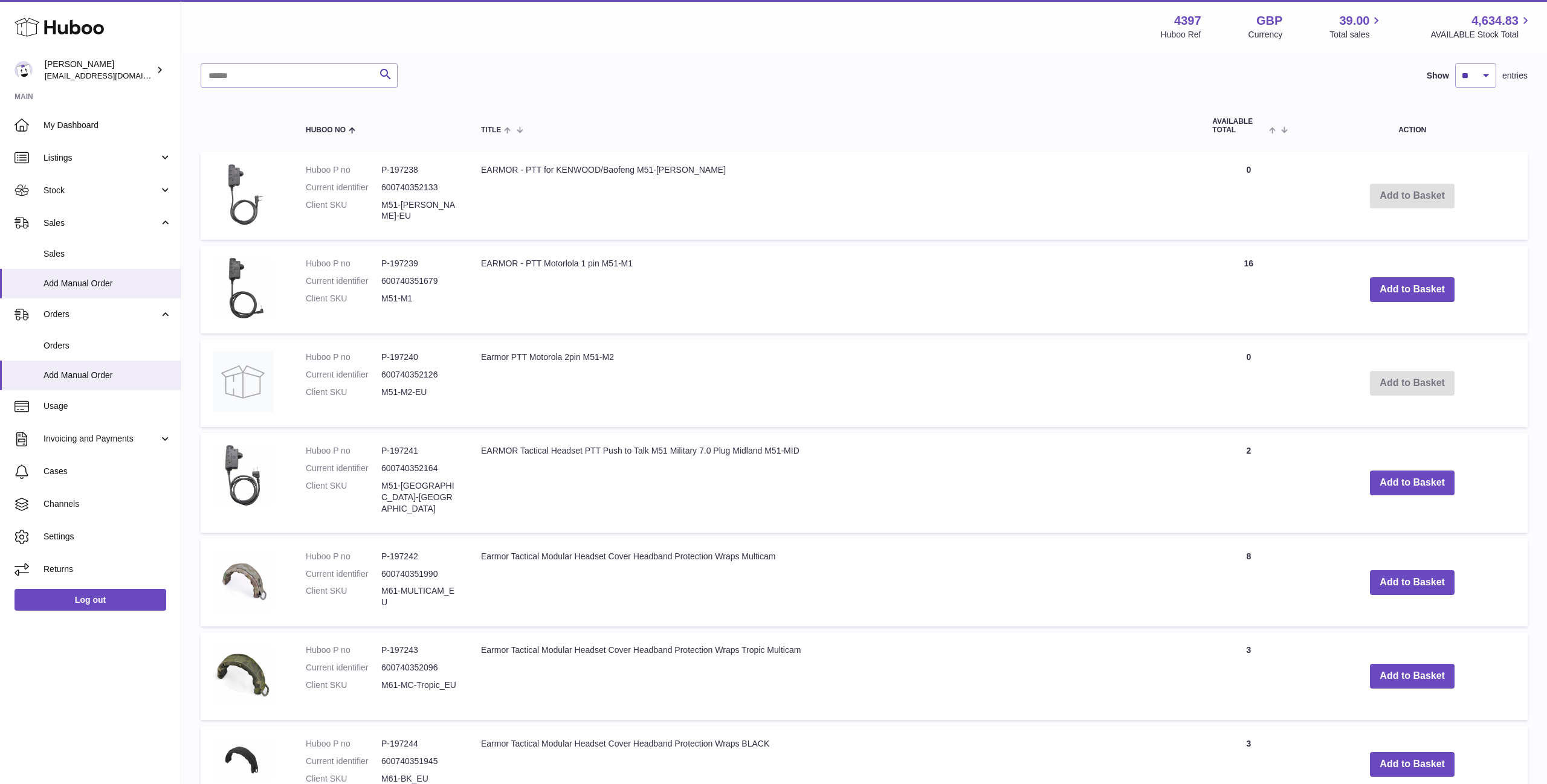
scroll to position [703, 0]
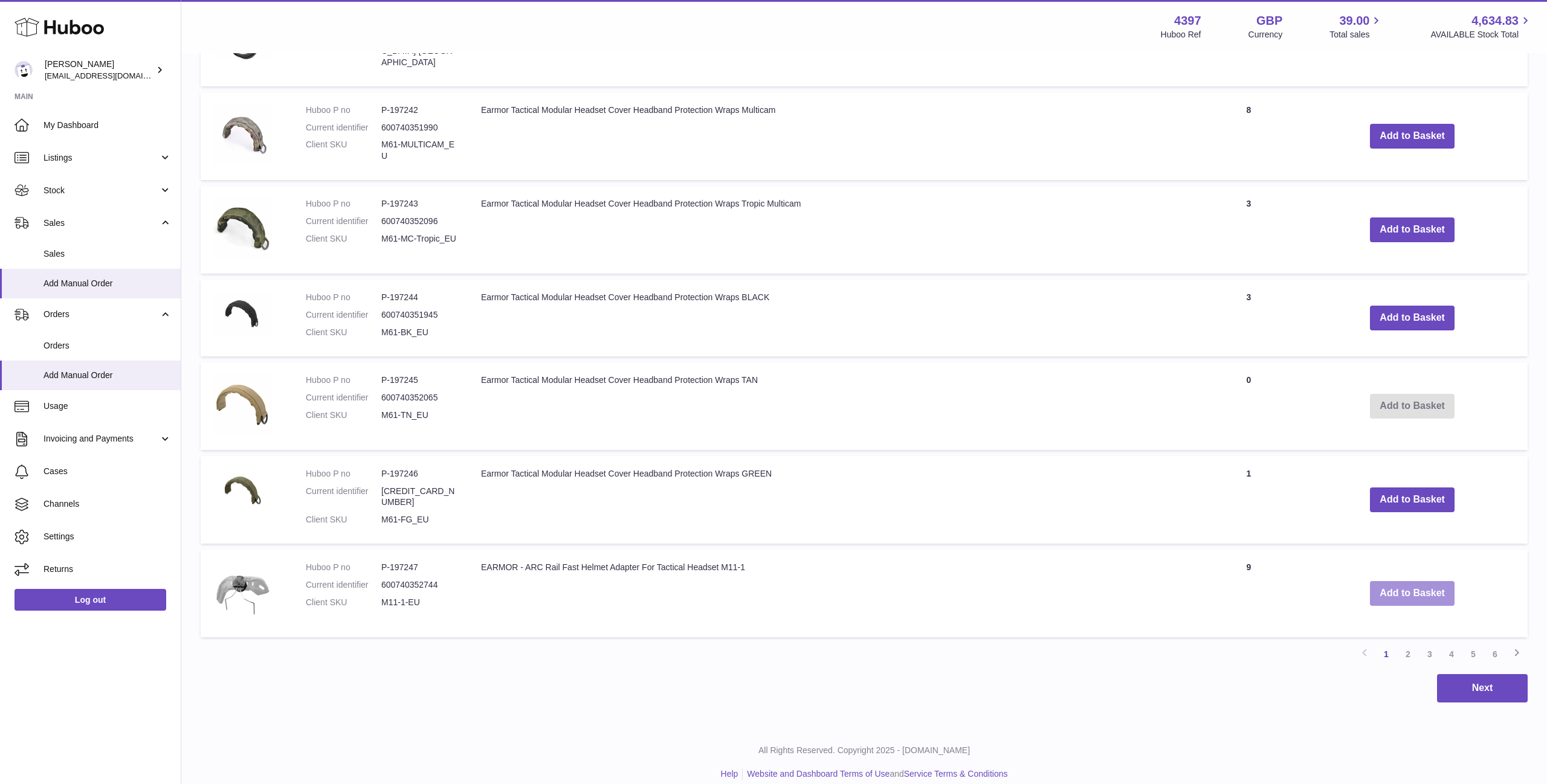
click at [1426, 587] on button "Add to Basket" at bounding box center [1412, 594] width 84 height 25
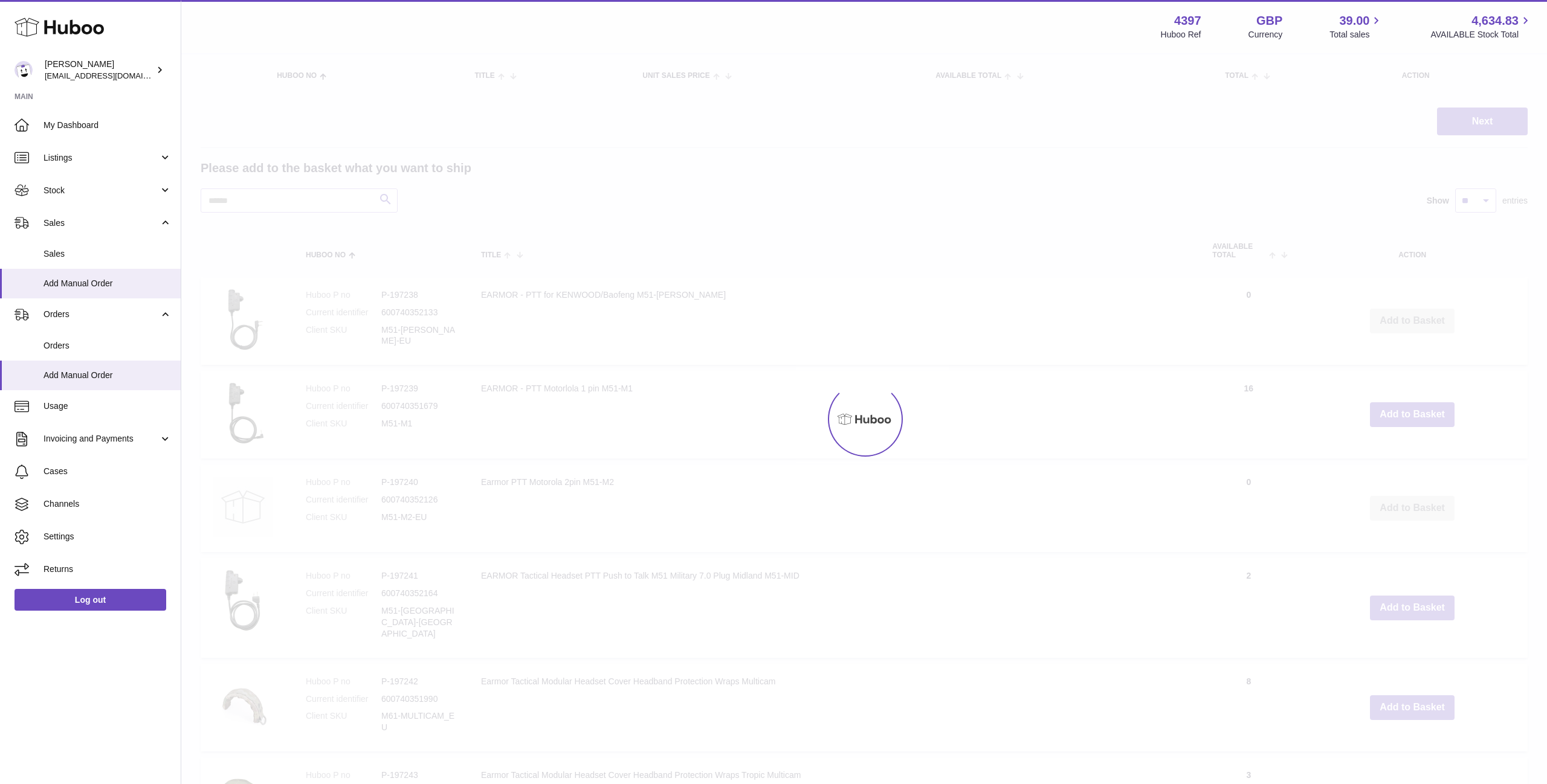
scroll to position [0, 0]
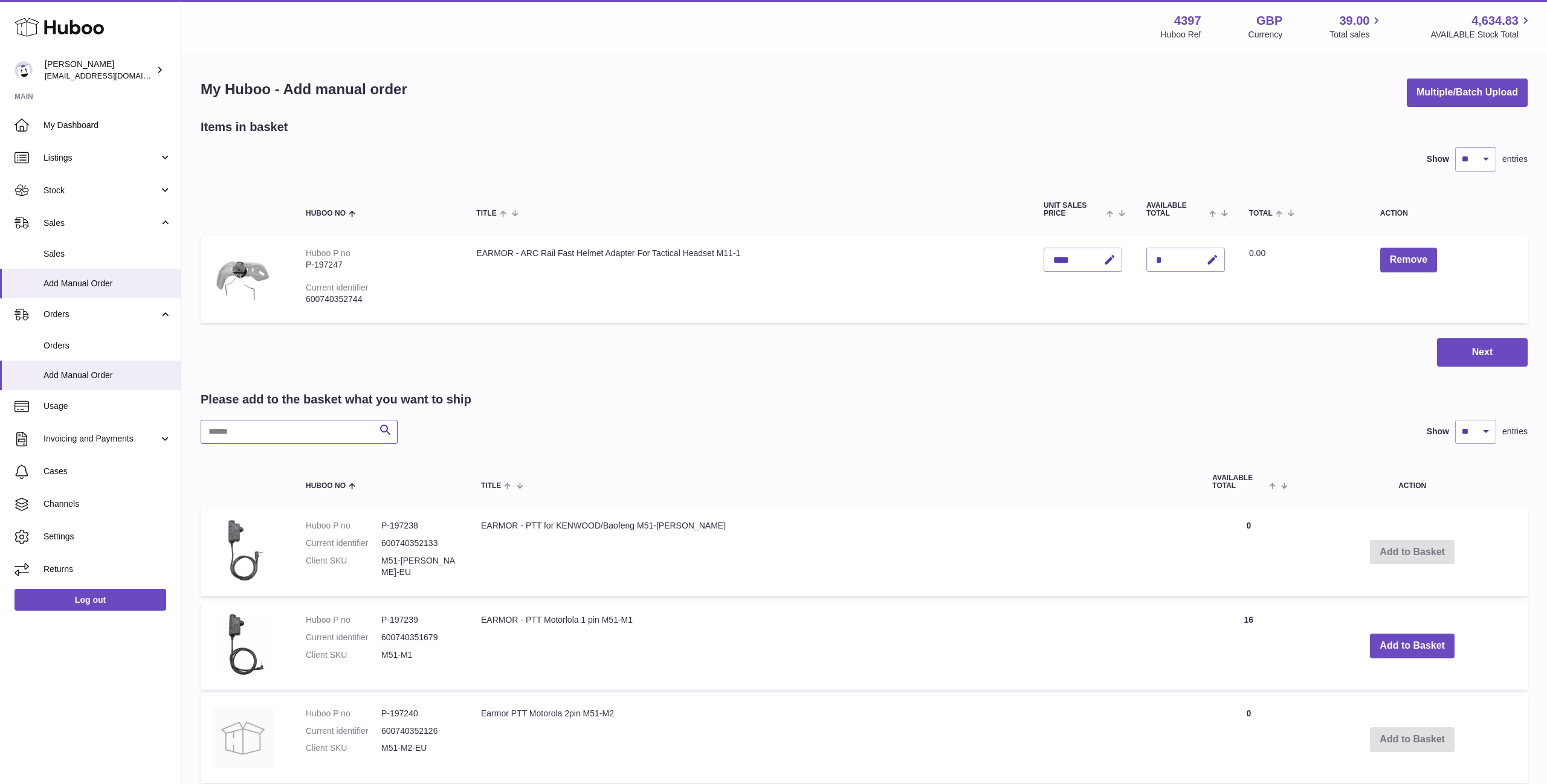
click at [301, 424] on input "text" at bounding box center [299, 432] width 197 height 24
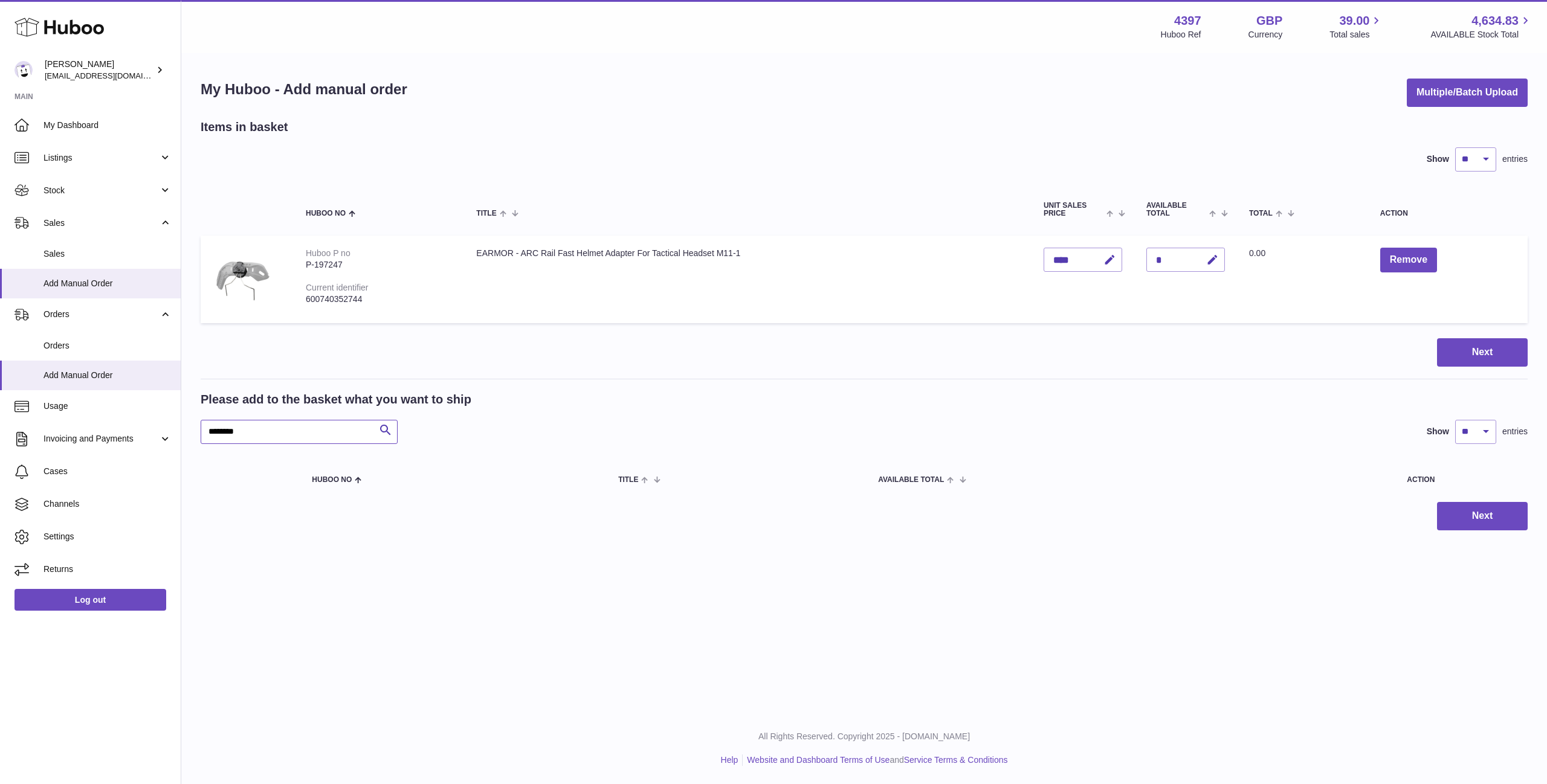
click at [217, 432] on input "********" at bounding box center [299, 432] width 197 height 24
click at [218, 433] on input "********" at bounding box center [299, 432] width 197 height 24
type input "********"
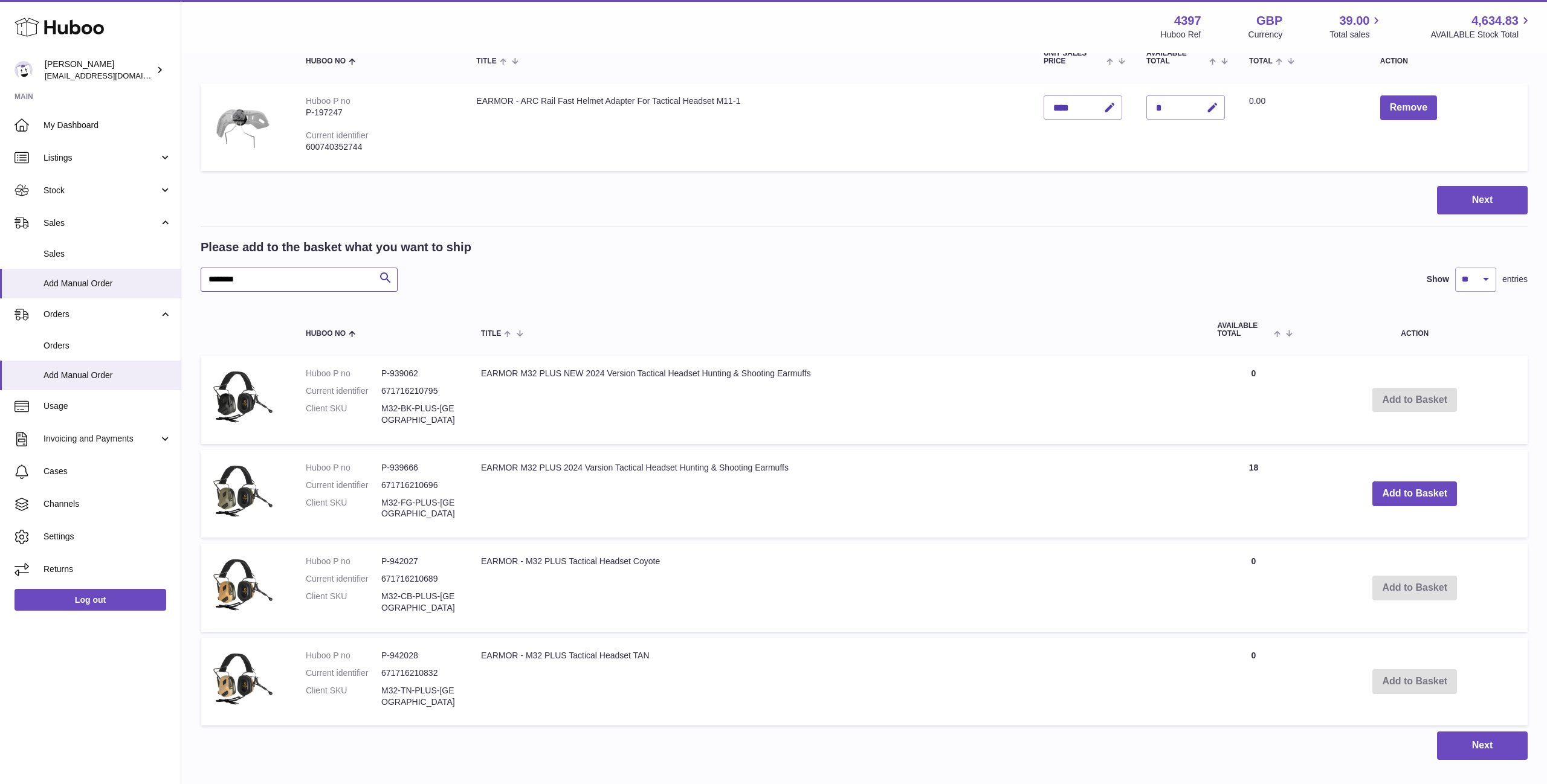
scroll to position [225, 0]
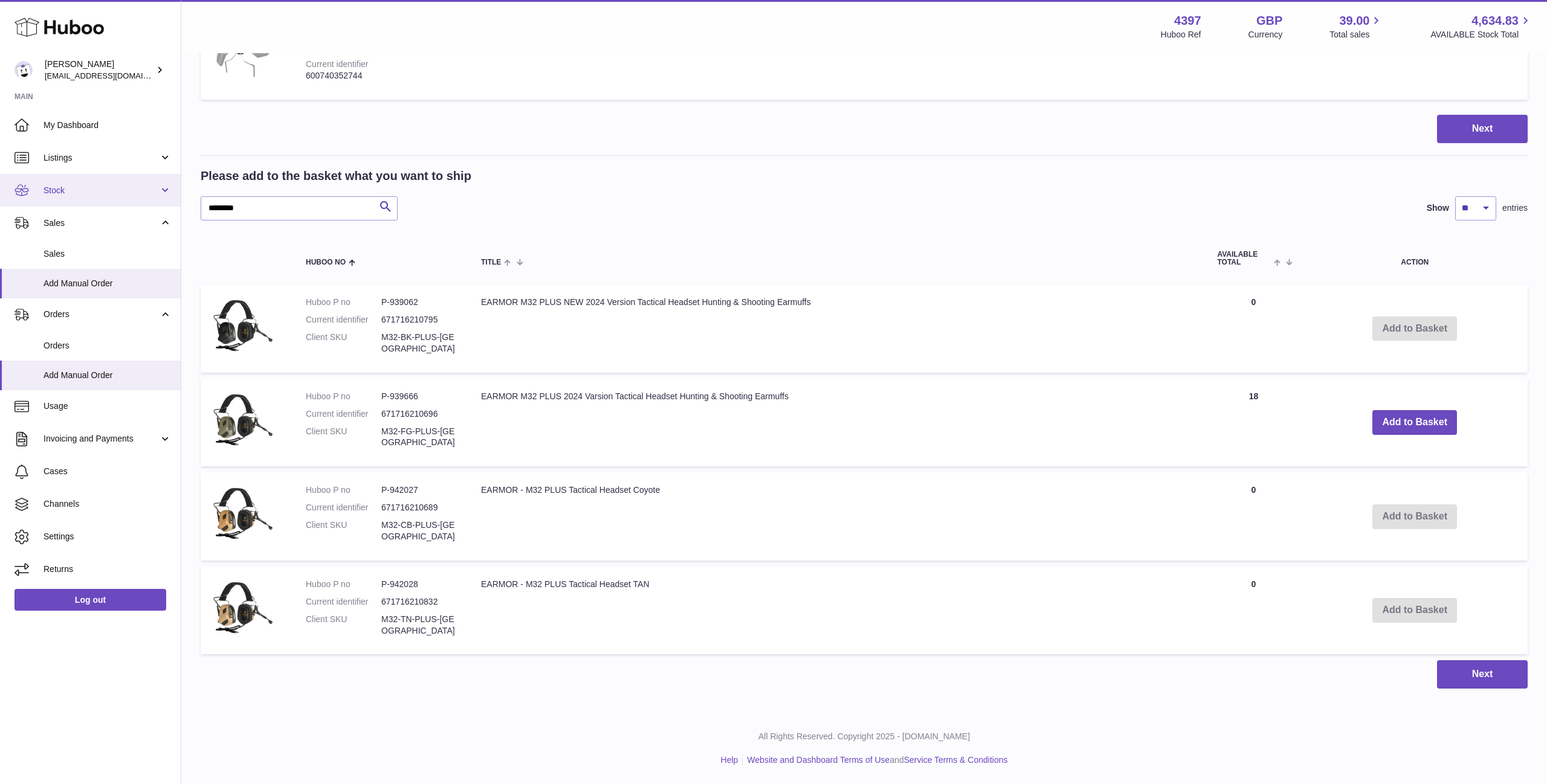
click at [94, 197] on link "Stock" at bounding box center [90, 190] width 181 height 32
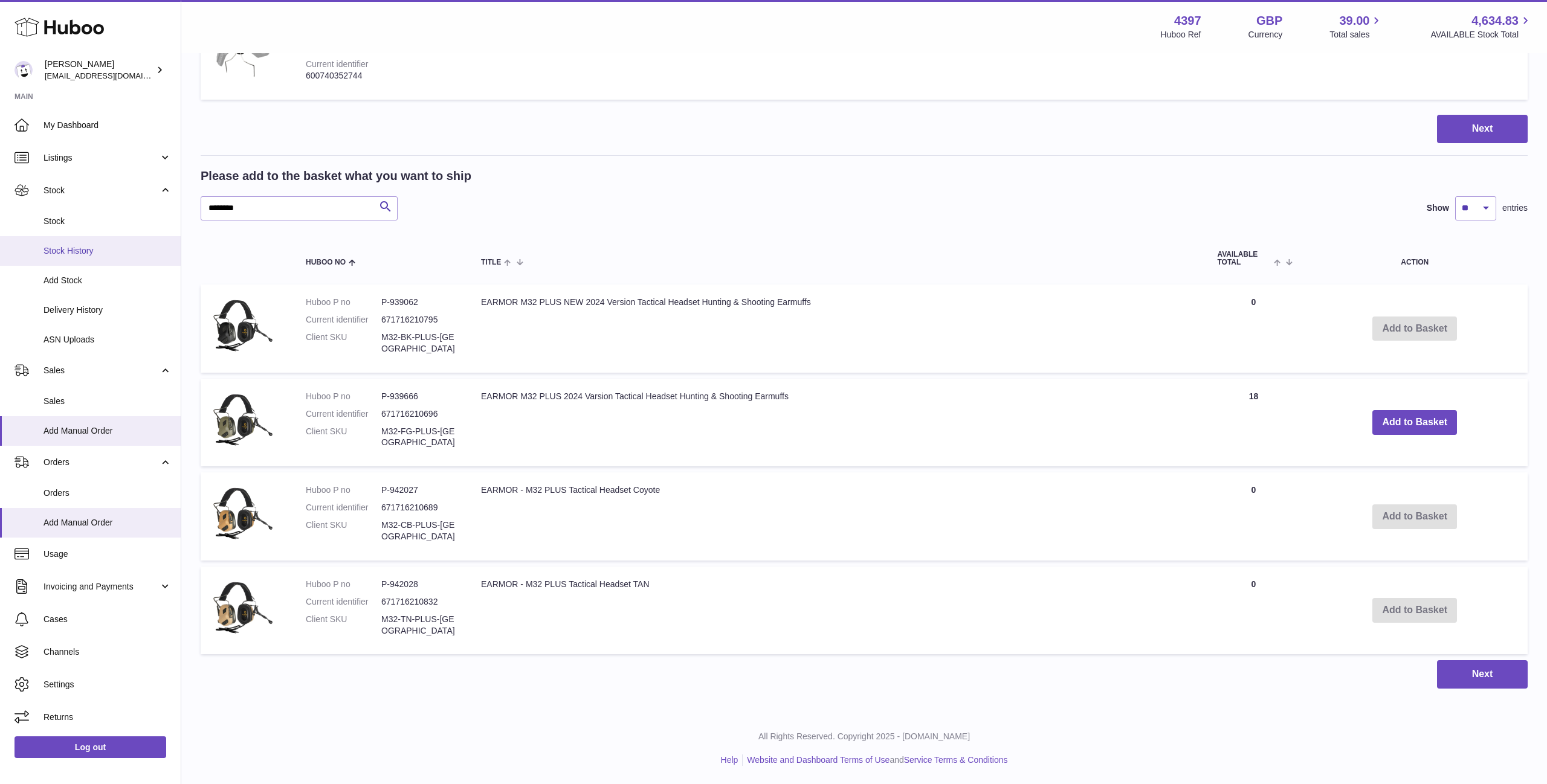
click at [101, 256] on span "Stock History" at bounding box center [108, 251] width 128 height 11
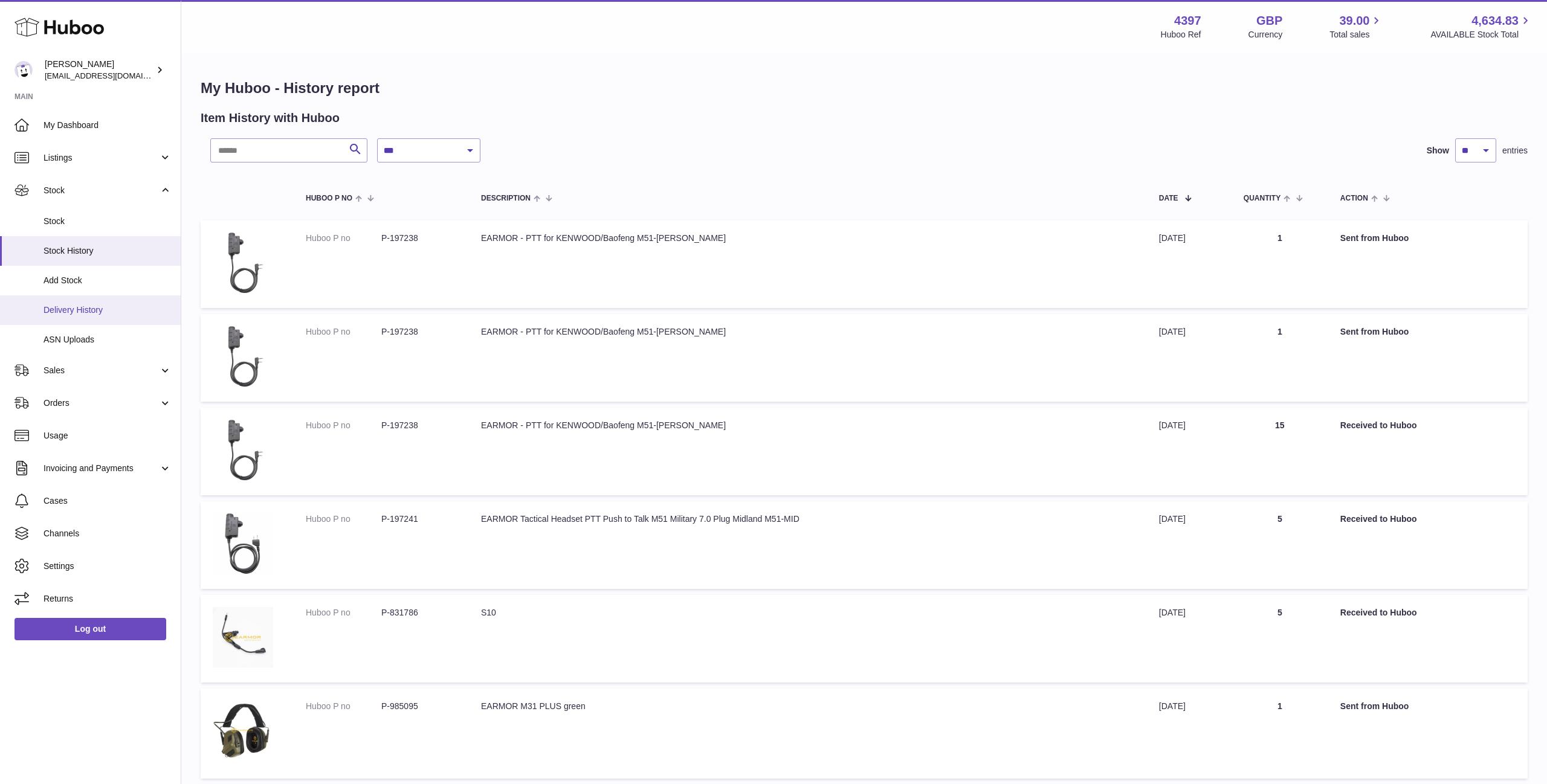
click at [94, 313] on span "Delivery History" at bounding box center [108, 310] width 128 height 11
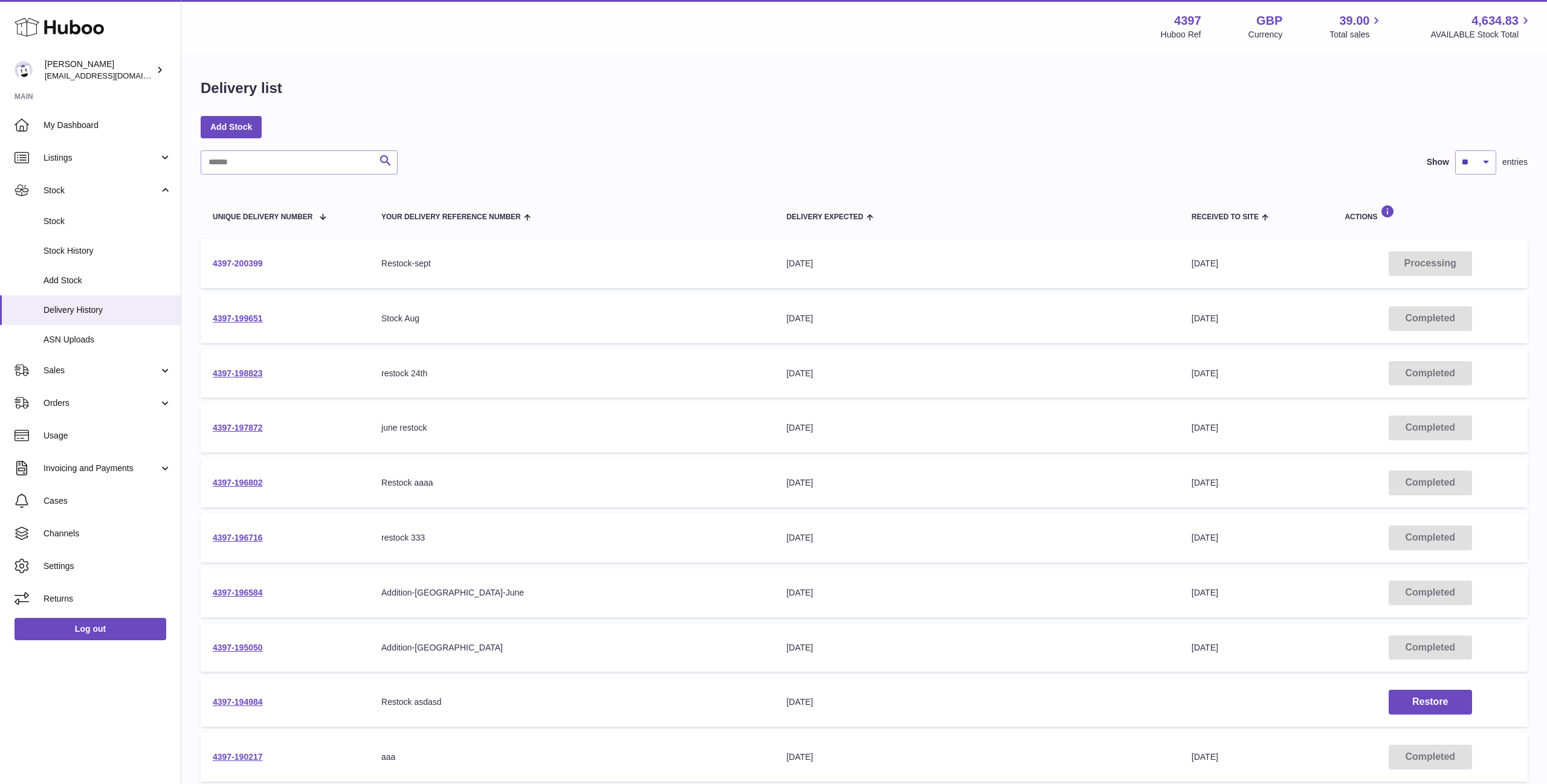
click at [236, 264] on link "4397-200399" at bounding box center [238, 263] width 50 height 10
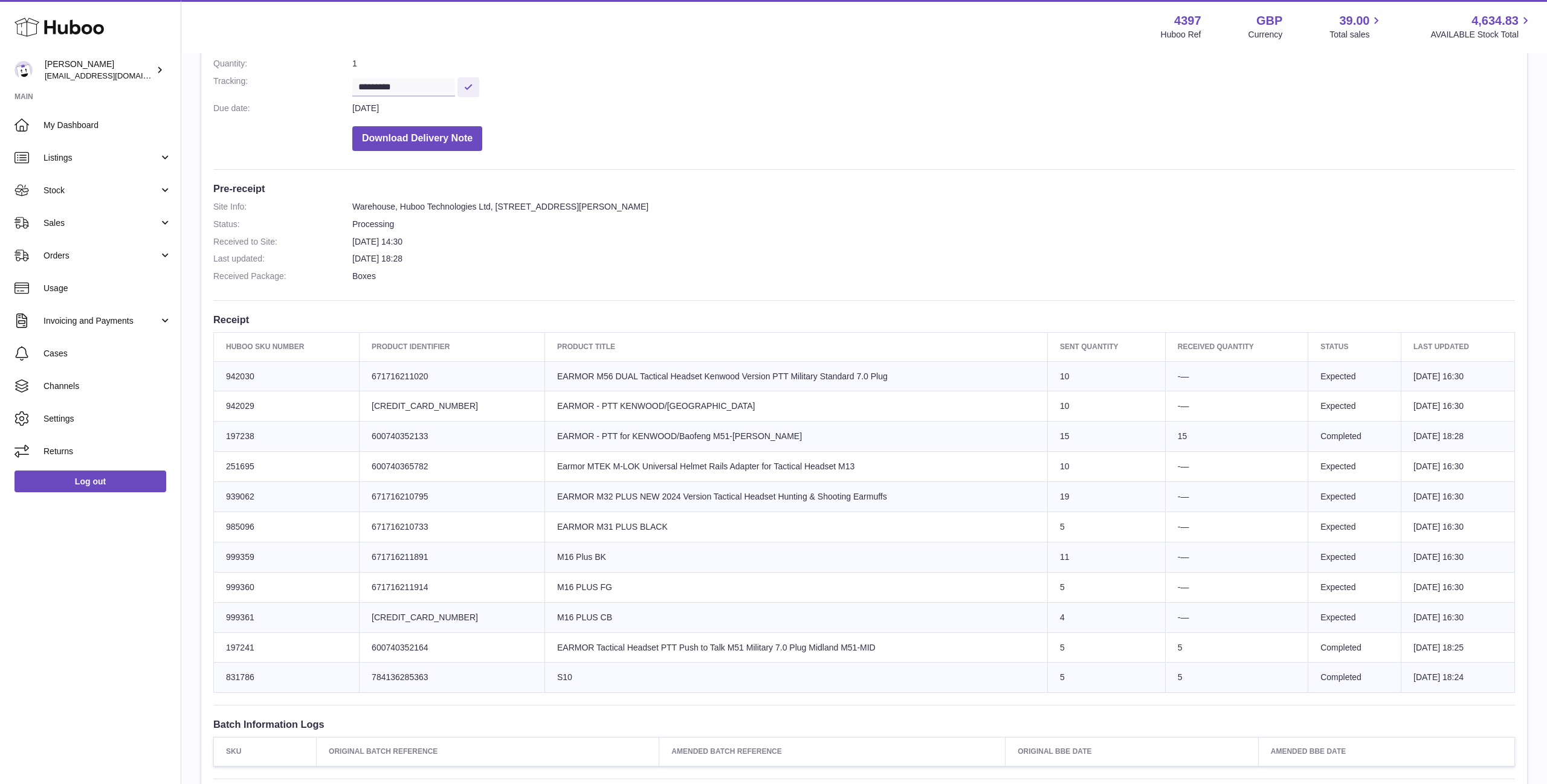
scroll to position [193, 0]
